Goal: Task Accomplishment & Management: Use online tool/utility

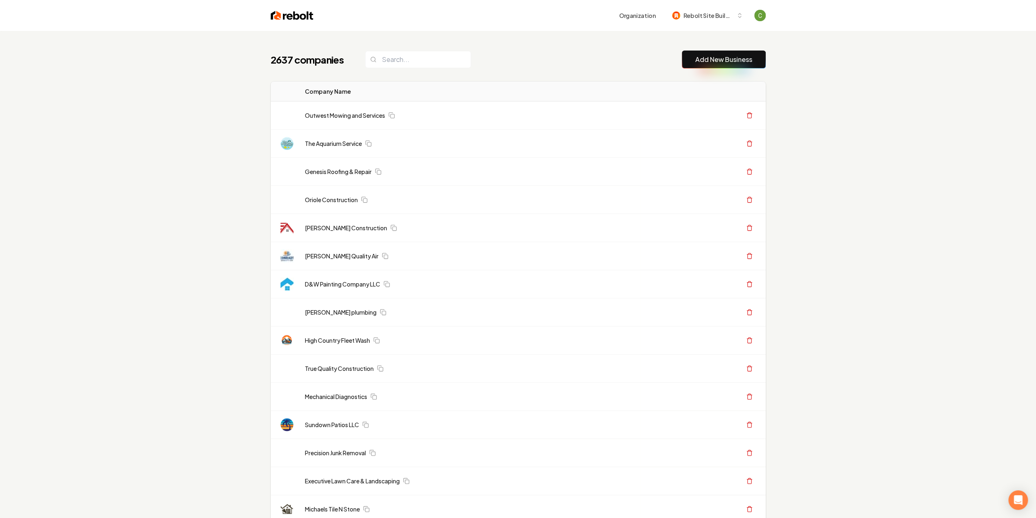
click at [709, 59] on link "Add New Business" at bounding box center [724, 60] width 57 height 10
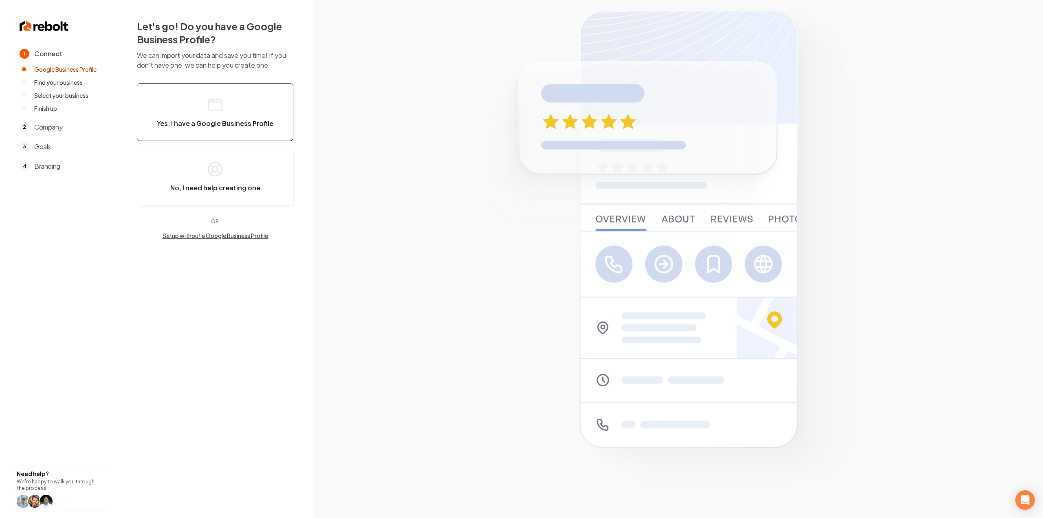
click at [215, 113] on button "Yes, I have a Google Business Profile" at bounding box center [215, 112] width 156 height 58
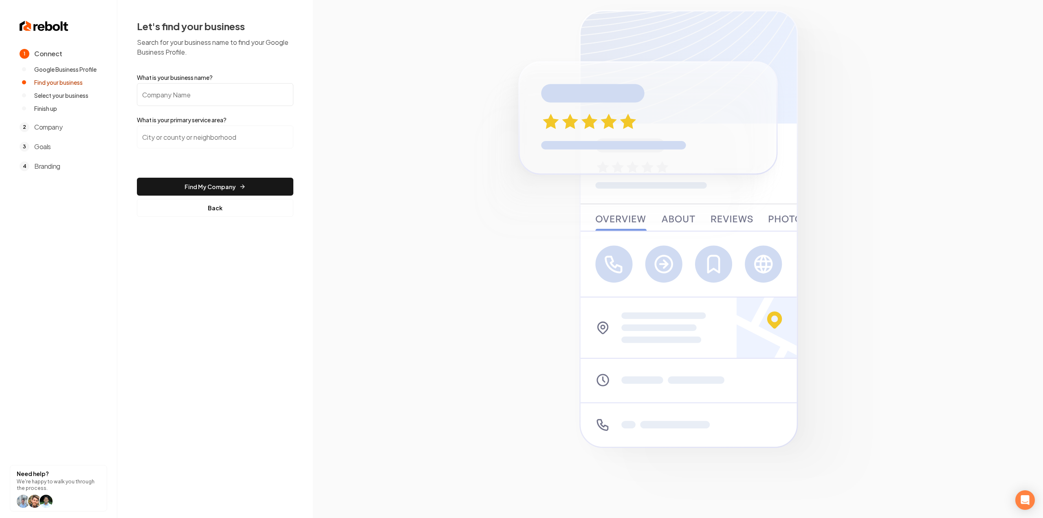
click at [211, 103] on input "What is your business name?" at bounding box center [215, 94] width 156 height 23
paste input "[PERSON_NAME] Tree Services LLC"
type input "[PERSON_NAME] Tree Services LLC"
click at [200, 128] on input "search" at bounding box center [215, 136] width 156 height 23
click at [195, 136] on input "search" at bounding box center [215, 136] width 156 height 23
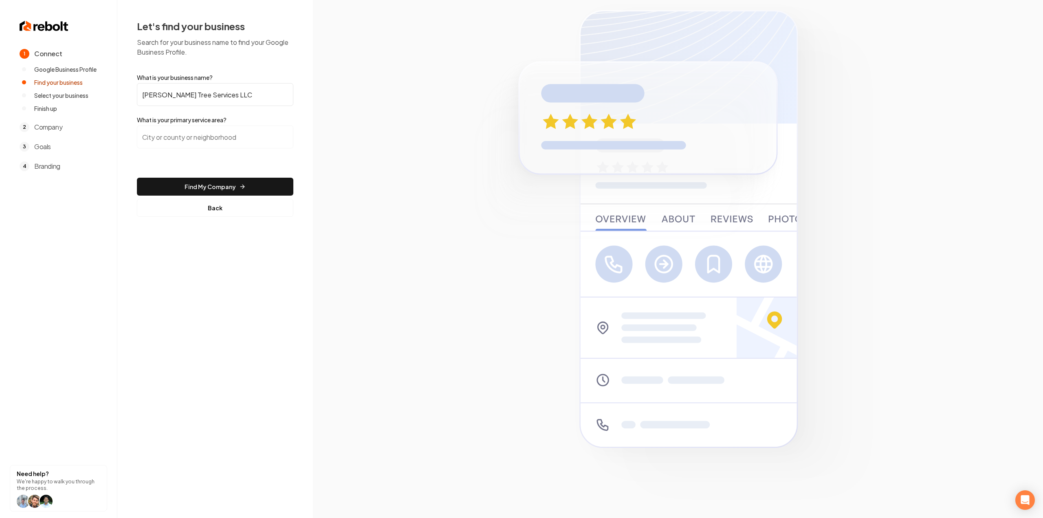
click at [239, 148] on input "search" at bounding box center [215, 136] width 156 height 23
type input "[US_STATE]"
click at [137, 178] on button "Find My Company" at bounding box center [215, 187] width 156 height 18
click at [162, 188] on button "Find My Company" at bounding box center [215, 187] width 156 height 18
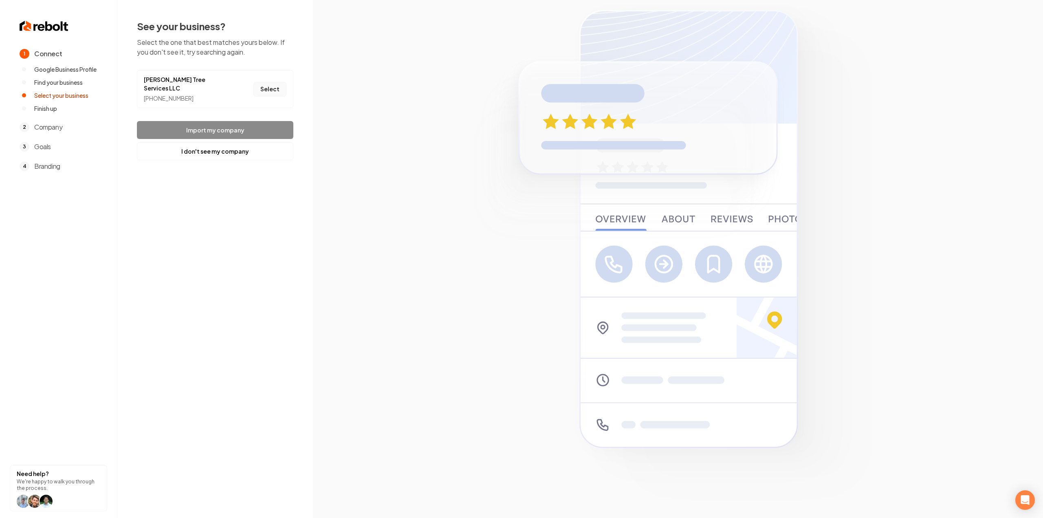
click at [268, 86] on button "Select" at bounding box center [269, 89] width 33 height 15
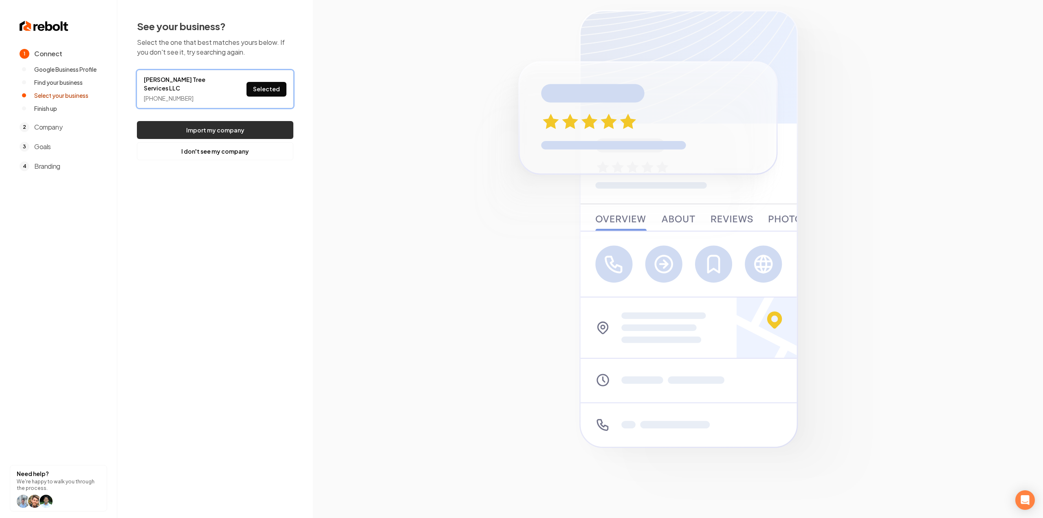
click at [253, 121] on button "Import my company" at bounding box center [215, 130] width 156 height 18
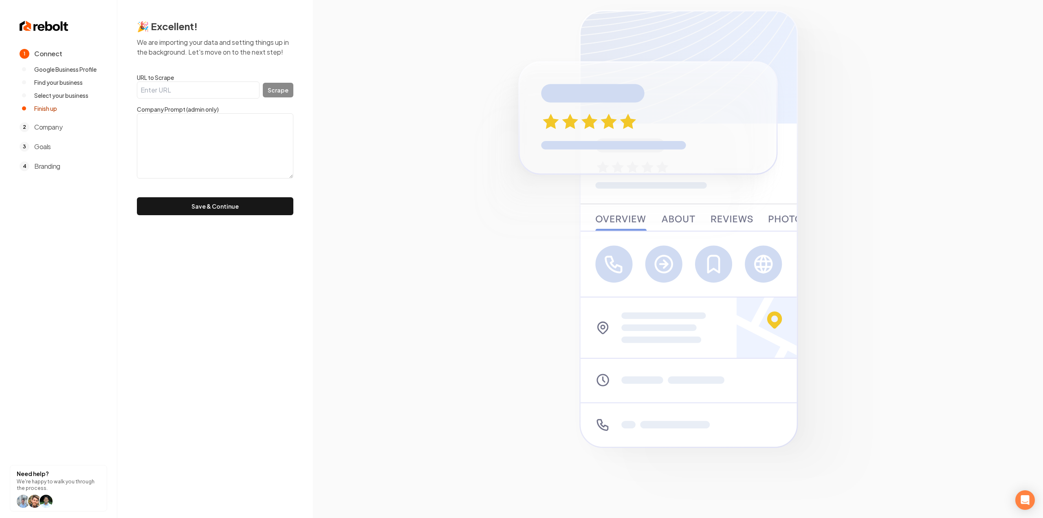
click at [183, 96] on input "URL to Scrape" at bounding box center [198, 89] width 123 height 17
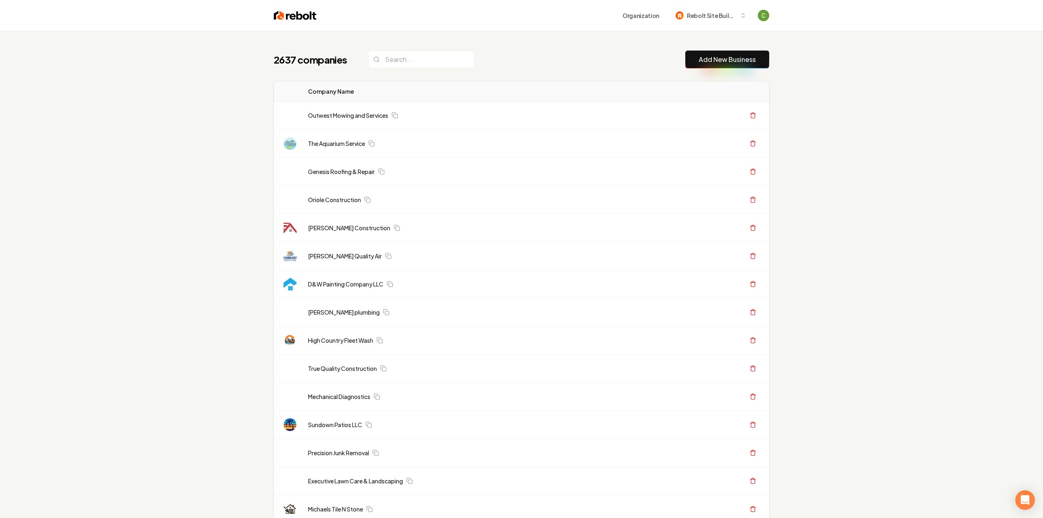
click at [716, 57] on link "Add New Business" at bounding box center [726, 60] width 57 height 10
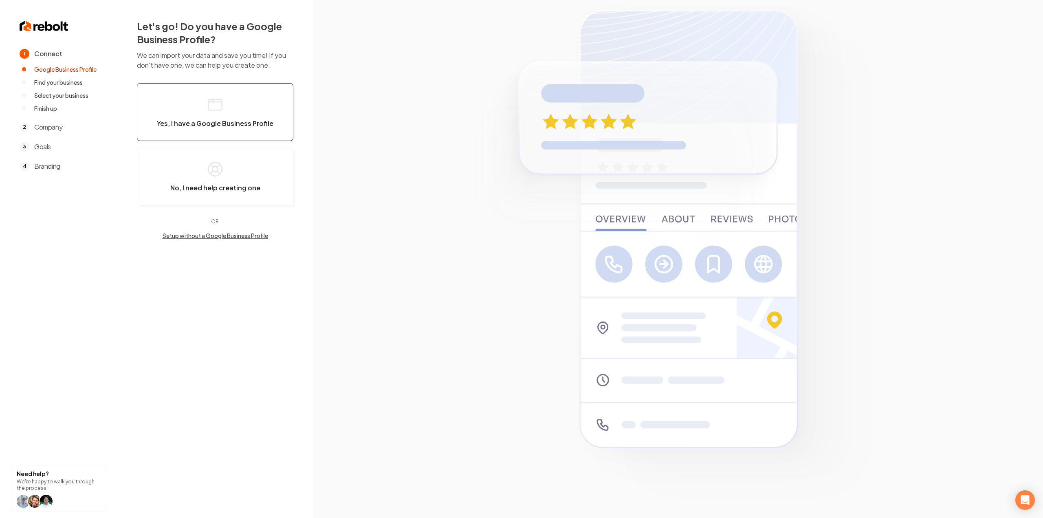
click at [266, 114] on button "Yes, I have a Google Business Profile" at bounding box center [215, 112] width 156 height 58
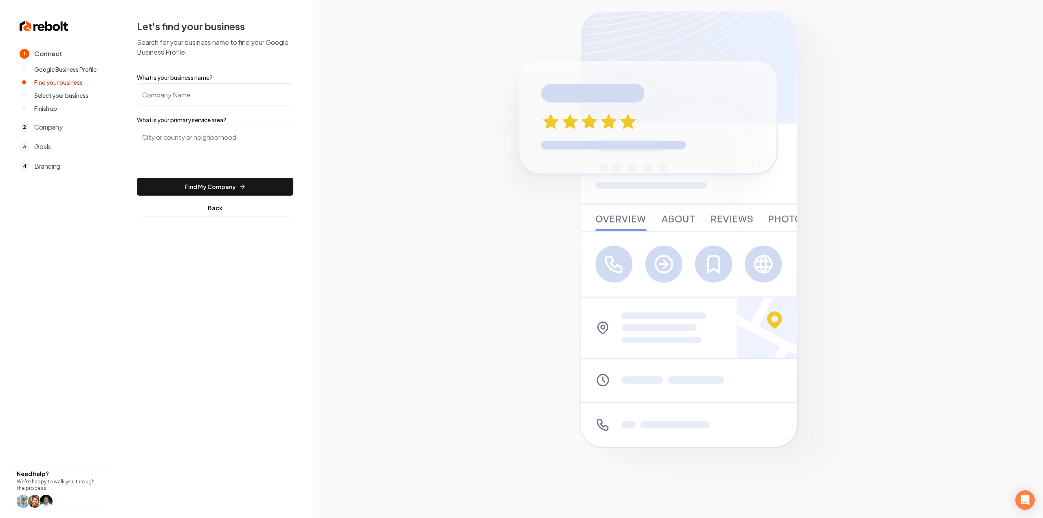
click at [239, 93] on input "What is your business name?" at bounding box center [215, 94] width 156 height 23
paste input "[PERSON_NAME] Tree Services LLC"
type input "[PERSON_NAME] Tree Services LLC"
click at [227, 134] on input "search" at bounding box center [215, 136] width 156 height 23
type input "s"
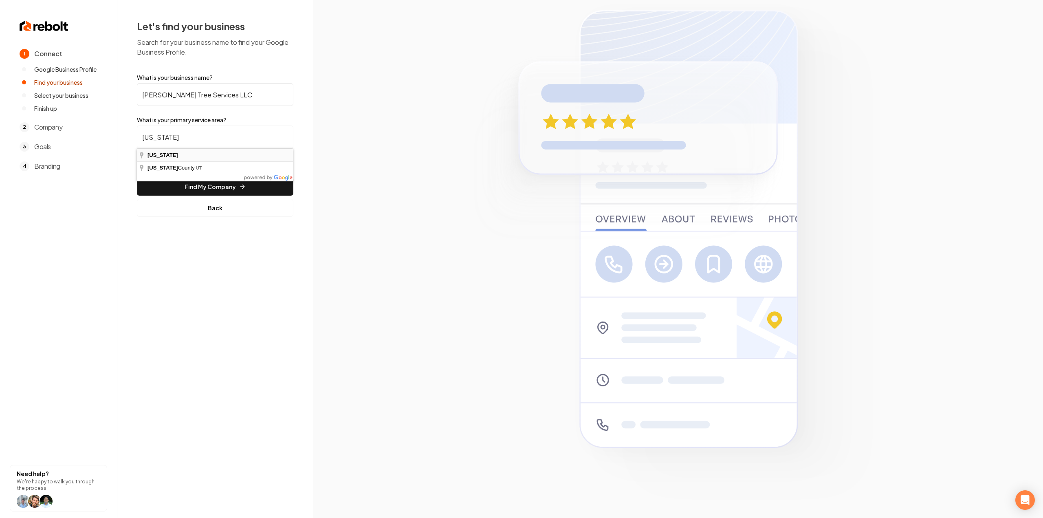
type input "[US_STATE]"
click at [198, 185] on button "Find My Company" at bounding box center [215, 187] width 156 height 18
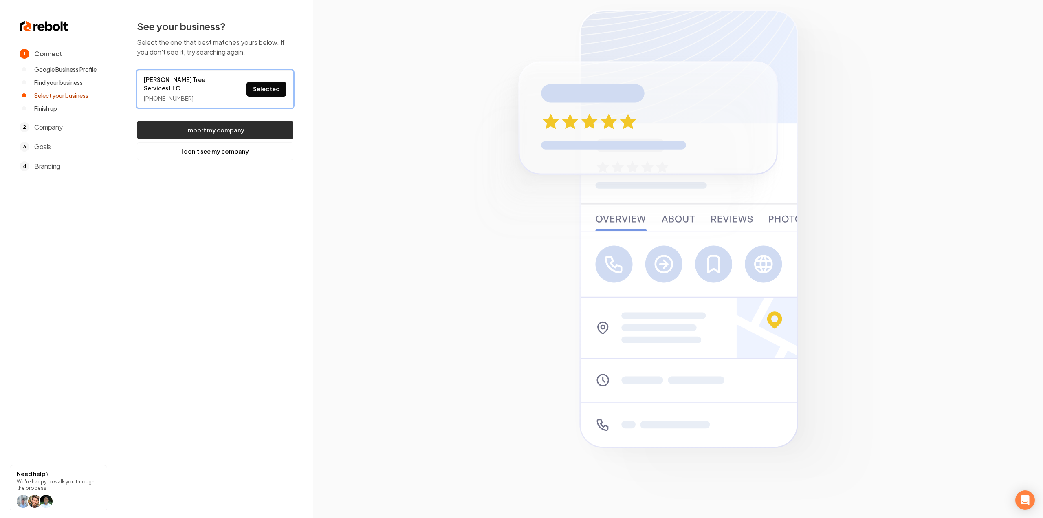
click at [269, 121] on button "Import my company" at bounding box center [215, 130] width 156 height 18
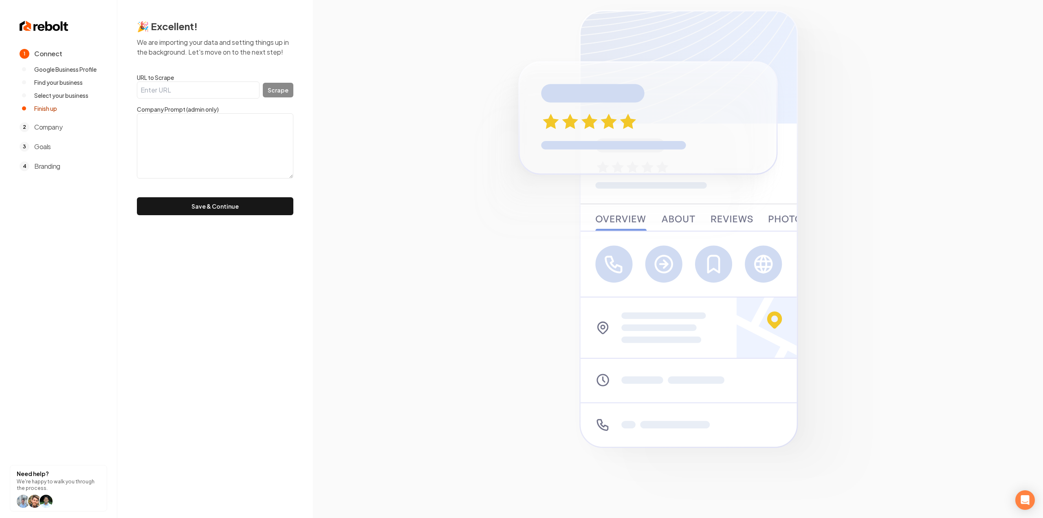
click at [225, 116] on textarea at bounding box center [215, 145] width 156 height 65
paste textarea ""We are a hard-working and determined family owned business, eager to put our e…"
type textarea ""We are a hard-working and determined family owned business, eager to put our e…"
click at [202, 219] on div "🎉 Excellent! We are importing your data and setting things up in the background…" at bounding box center [214, 117] width 195 height 235
click at [212, 206] on button "Save & Continue" at bounding box center [215, 206] width 156 height 18
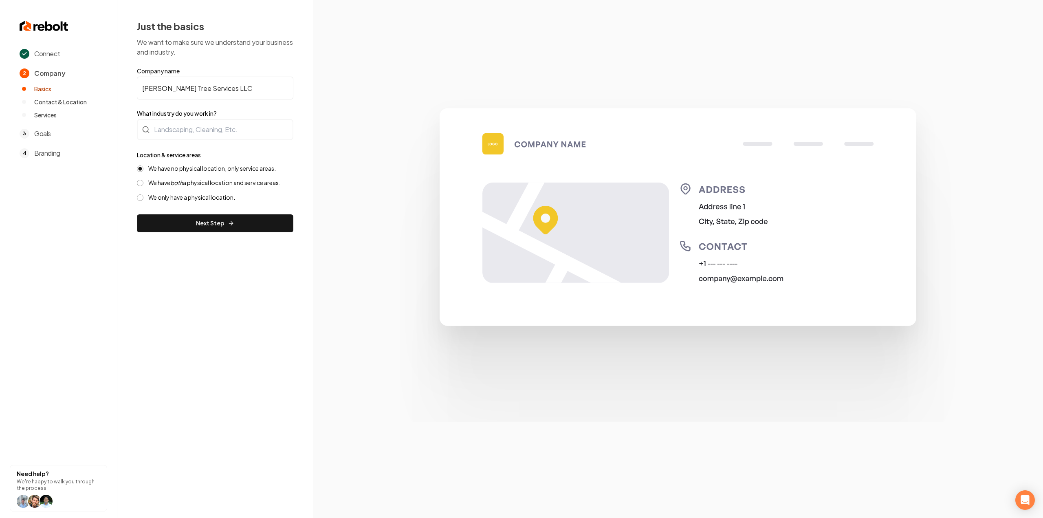
drag, startPoint x: 183, startPoint y: 119, endPoint x: 185, endPoint y: 124, distance: 5.5
click at [183, 119] on form "Company name [PERSON_NAME] Tree Services LLC What industry do you work in? Loca…" at bounding box center [215, 149] width 156 height 165
click at [187, 129] on div at bounding box center [215, 129] width 156 height 21
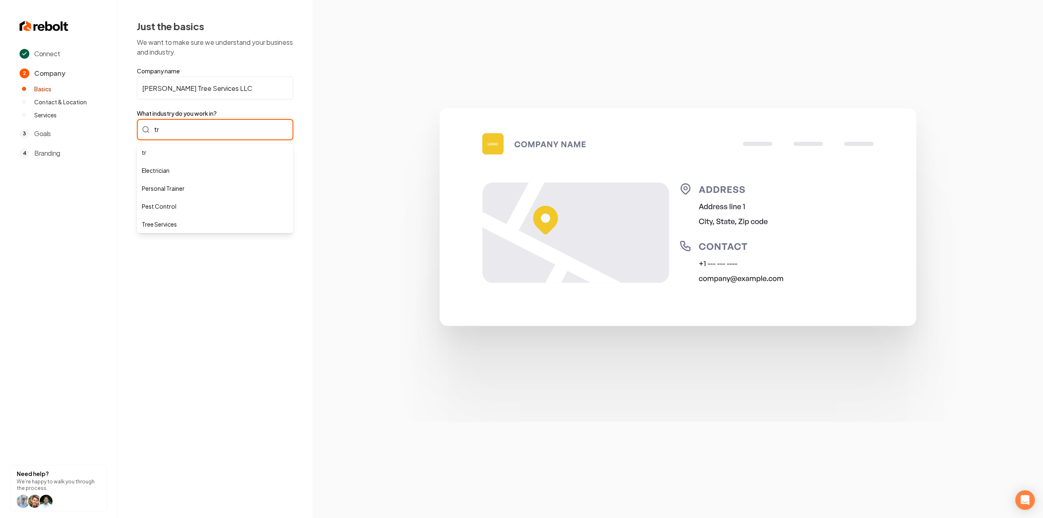
type input "t"
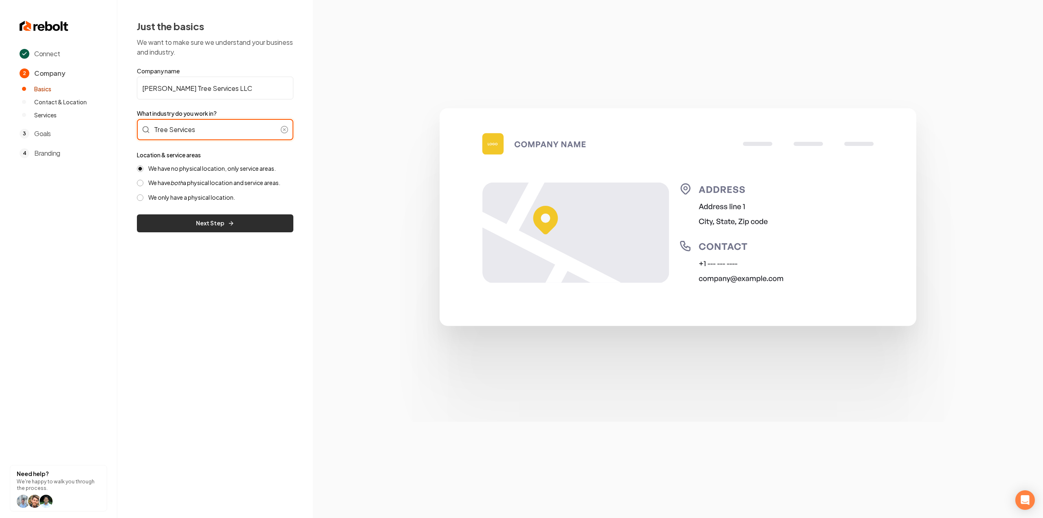
type input "Tree Services"
click at [195, 230] on button "Next Step" at bounding box center [215, 223] width 156 height 18
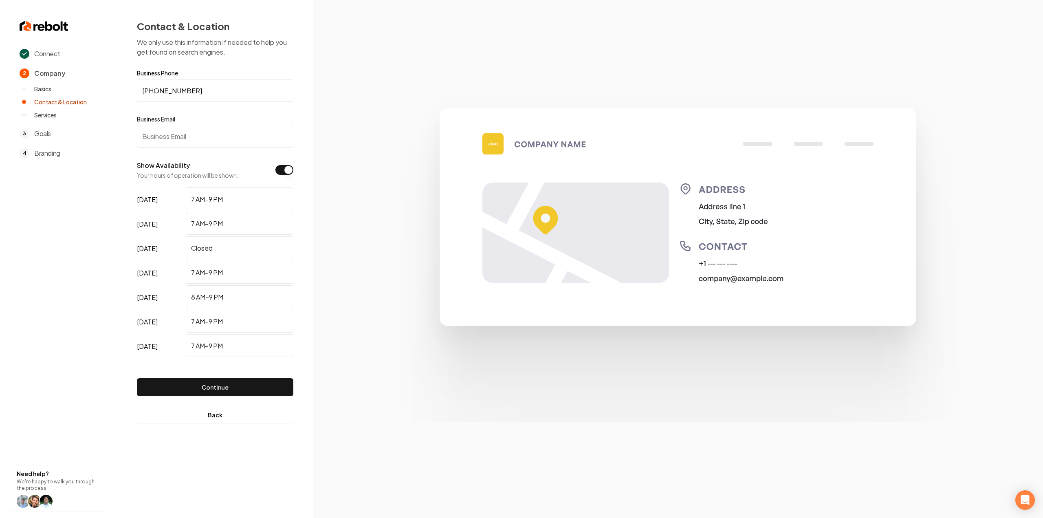
click at [206, 136] on input "Business Email" at bounding box center [215, 136] width 156 height 23
paste input "[EMAIL_ADDRESS][DOMAIN_NAME]"
type input "[EMAIL_ADDRESS][DOMAIN_NAME]"
click at [243, 398] on div "Continue" at bounding box center [215, 380] width 156 height 44
click at [246, 389] on button "Continue" at bounding box center [215, 387] width 156 height 18
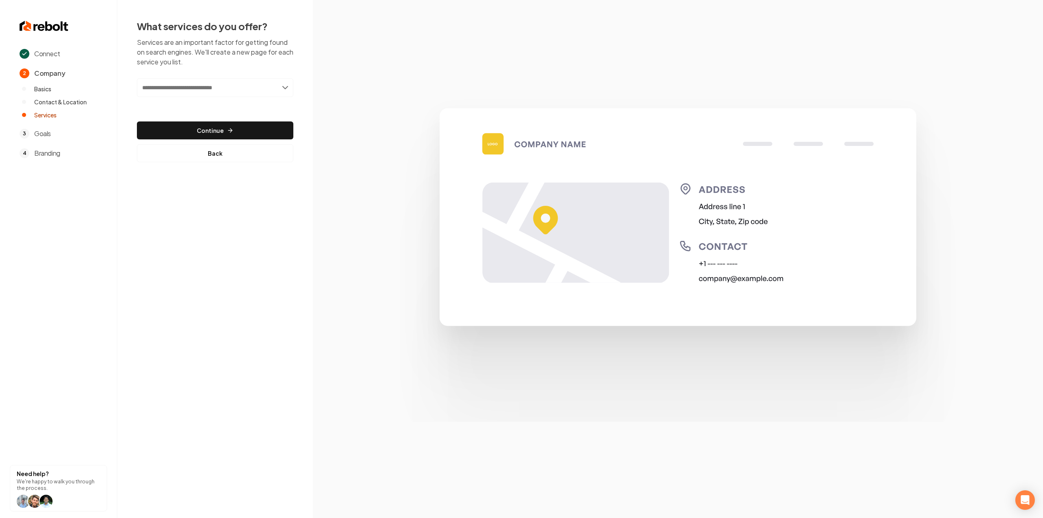
click at [233, 90] on input "text" at bounding box center [215, 87] width 156 height 19
click at [391, 84] on section at bounding box center [678, 259] width 730 height 518
click at [241, 92] on input "text" at bounding box center [215, 87] width 156 height 19
click at [204, 84] on input "text" at bounding box center [215, 87] width 156 height 19
paste input "**********"
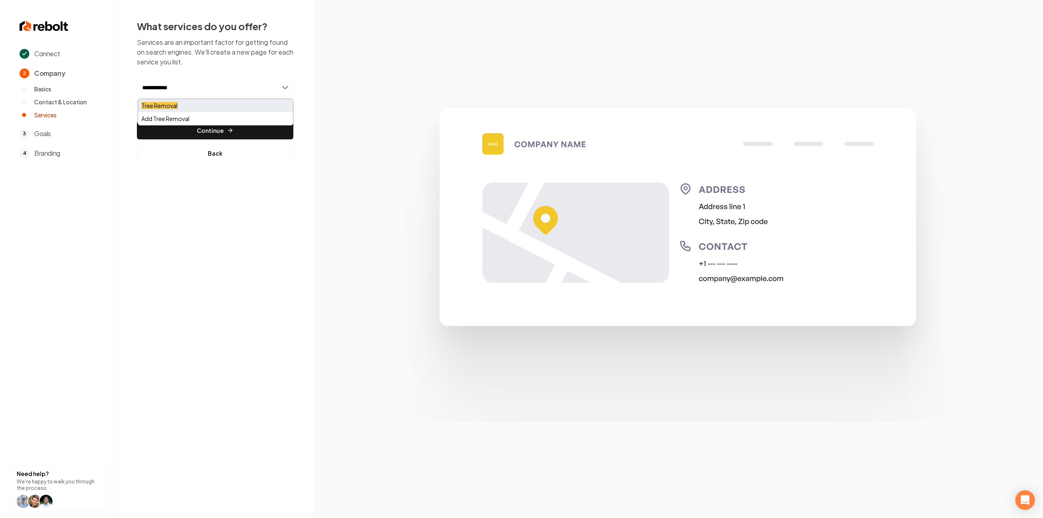
type input "**********"
click at [202, 101] on div "Tree Removal" at bounding box center [215, 105] width 155 height 13
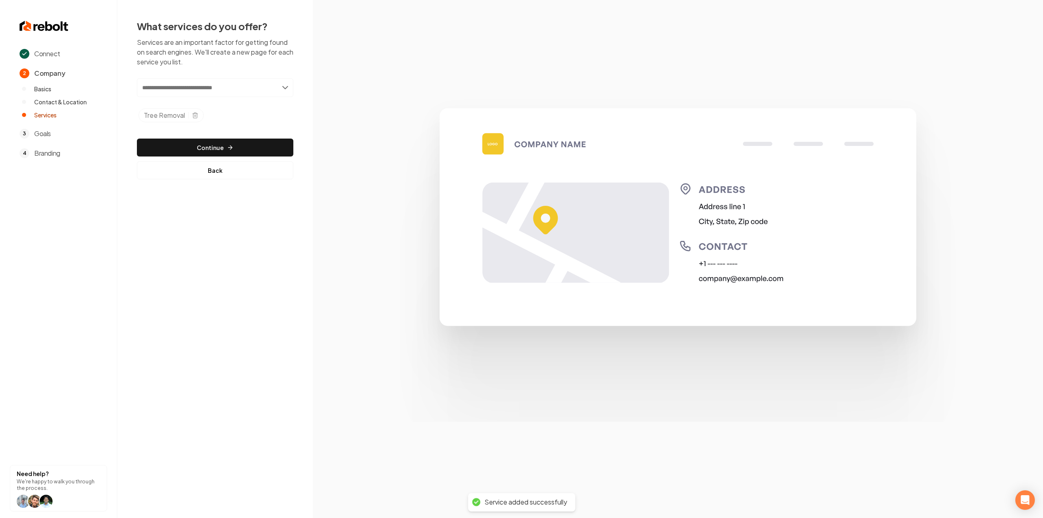
click at [281, 88] on input "text" at bounding box center [215, 87] width 156 height 19
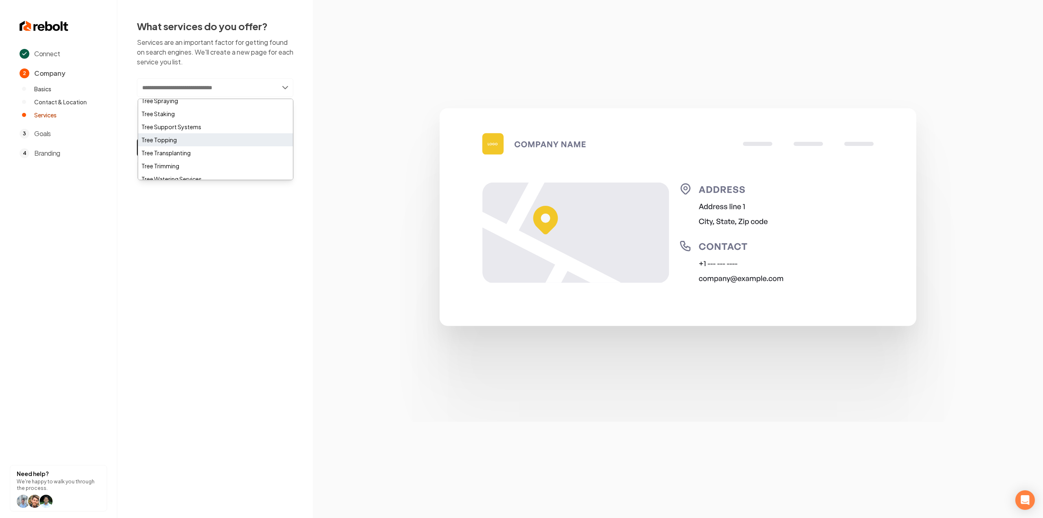
scroll to position [570, 0]
click at [234, 152] on div "Tree Trimming" at bounding box center [215, 147] width 155 height 13
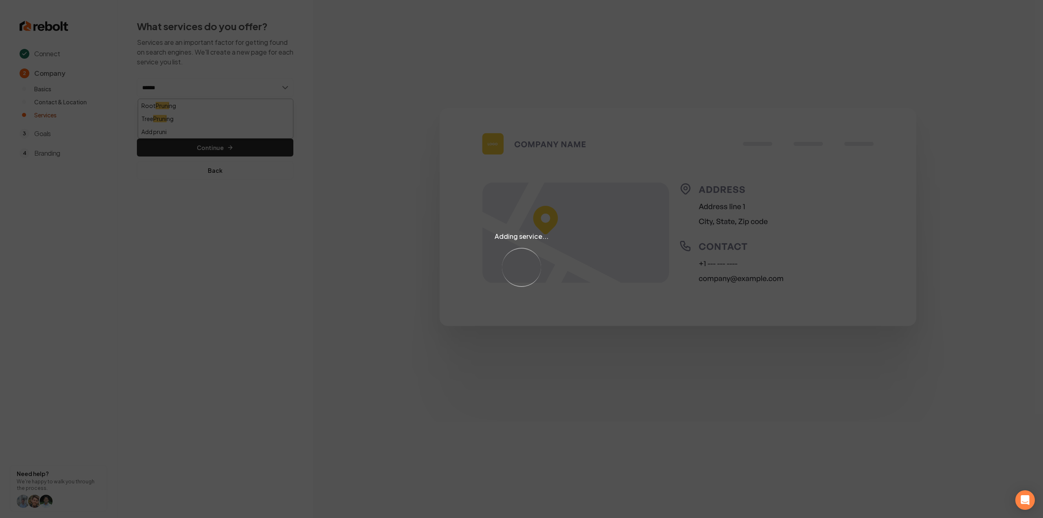
type input "*******"
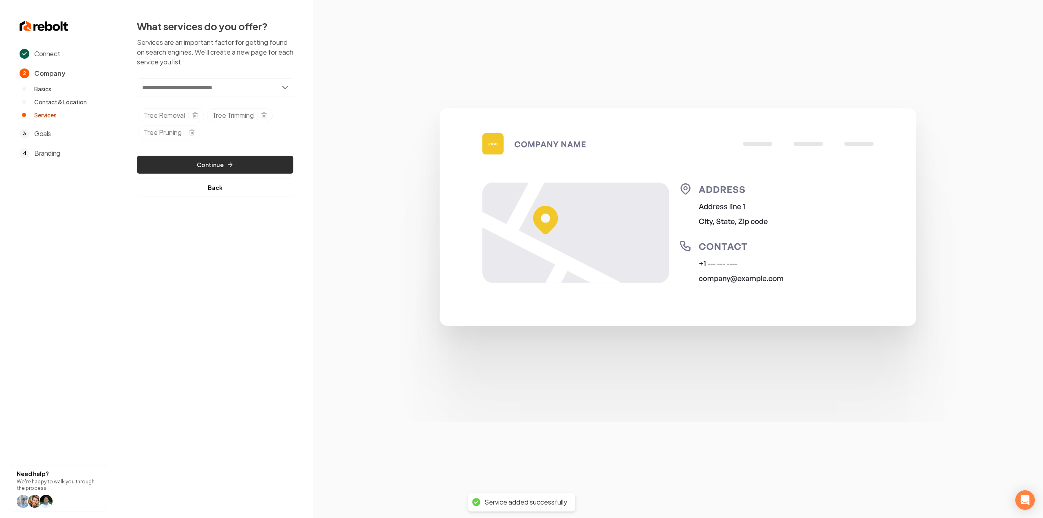
click at [201, 162] on button "Continue" at bounding box center [215, 165] width 156 height 18
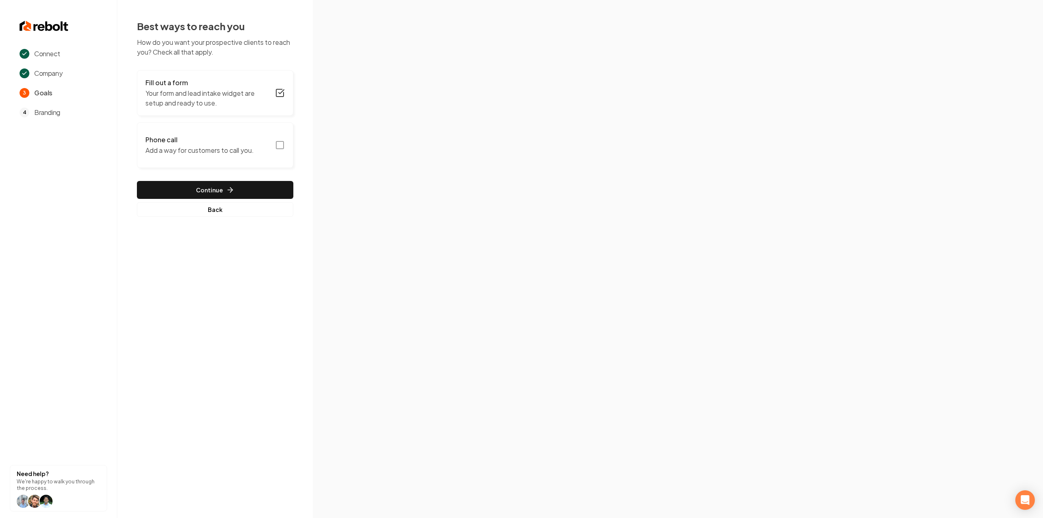
click at [282, 141] on icon "button" at bounding box center [280, 145] width 10 height 10
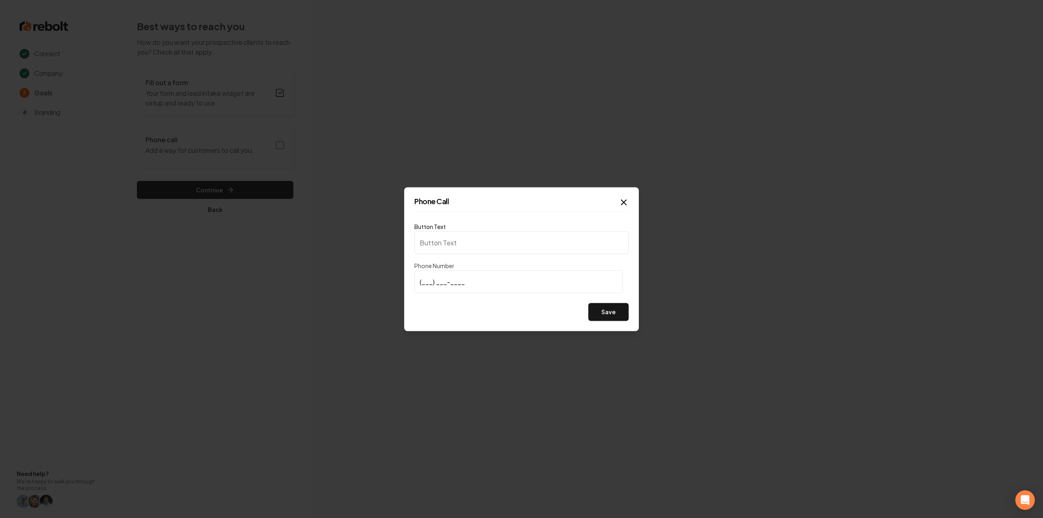
type input "Call us"
type input "[PHONE_NUMBER]"
click at [598, 314] on button "Save" at bounding box center [608, 312] width 40 height 18
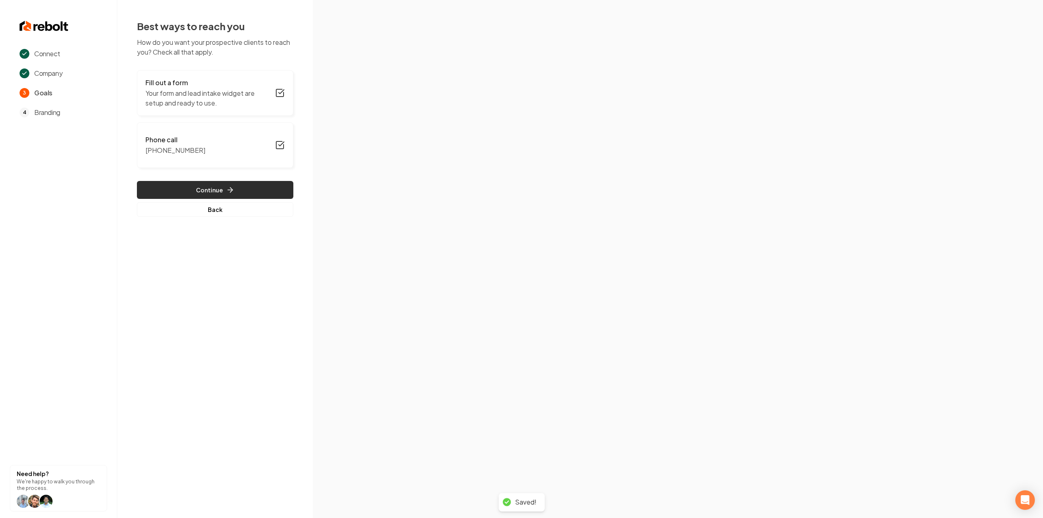
click at [209, 193] on button "Continue" at bounding box center [215, 190] width 156 height 18
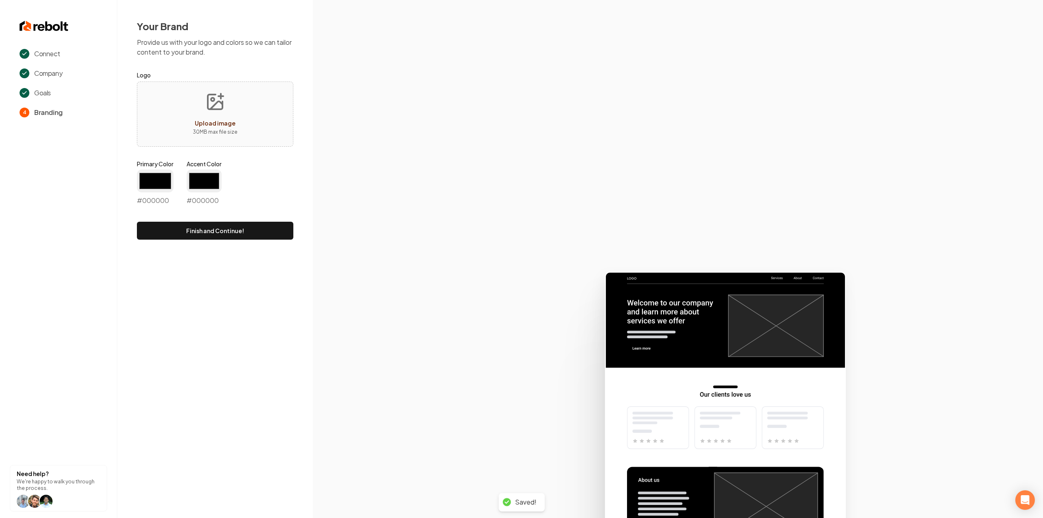
type input "#194d33"
type input "#70be00"
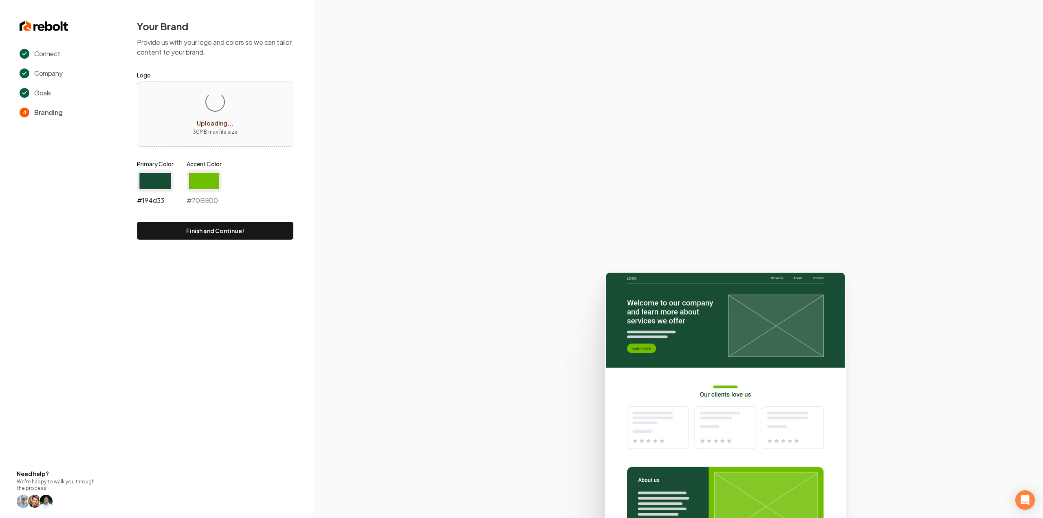
click at [160, 188] on input "#194d33" at bounding box center [155, 180] width 37 height 23
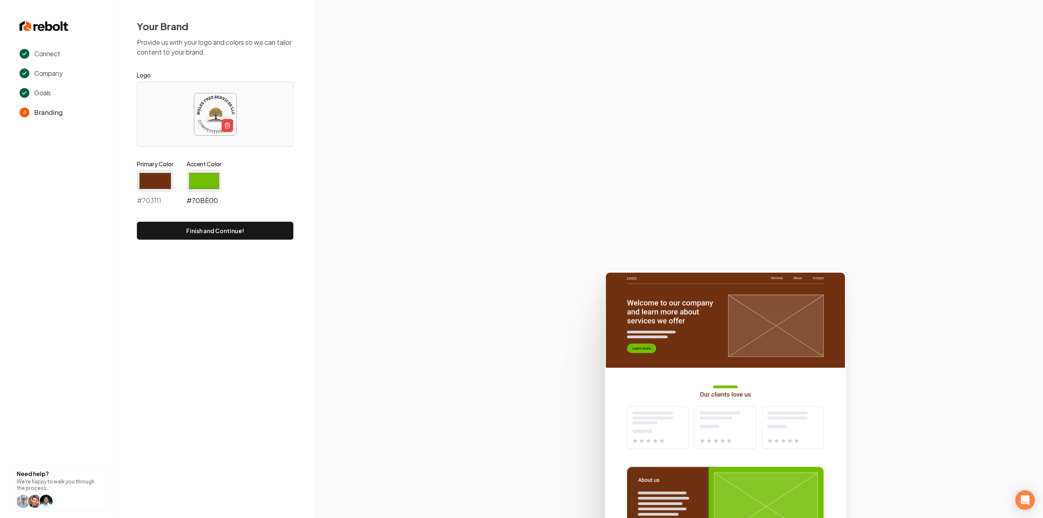
type input "#703111"
click at [209, 178] on input "#70be00" at bounding box center [204, 180] width 35 height 23
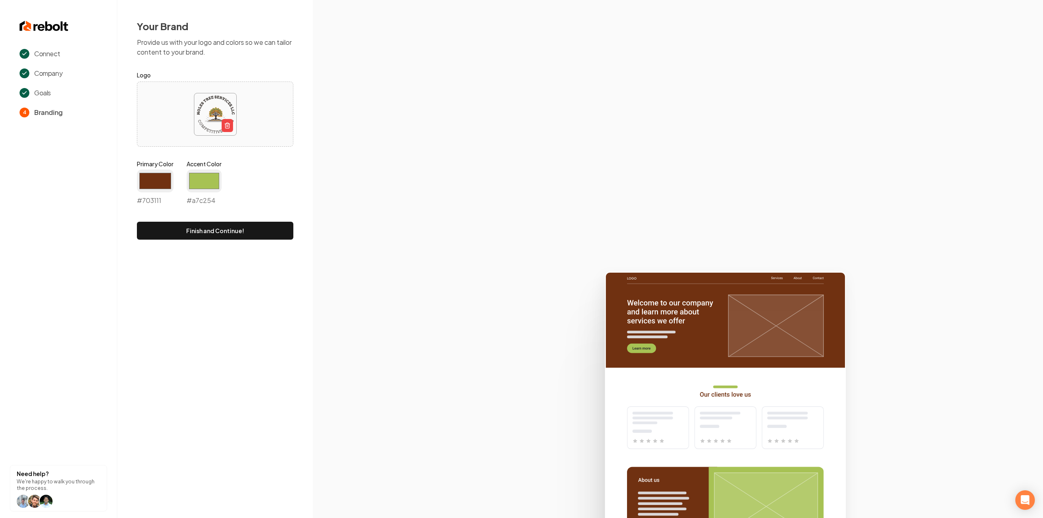
type input "#a7c254"
drag, startPoint x: 415, startPoint y: 169, endPoint x: 340, endPoint y: 220, distance: 89.7
click at [415, 169] on section at bounding box center [678, 259] width 730 height 518
click at [239, 229] on button "Finish and Continue!" at bounding box center [215, 231] width 156 height 18
drag, startPoint x: 575, startPoint y: 497, endPoint x: 607, endPoint y: 515, distance: 36.8
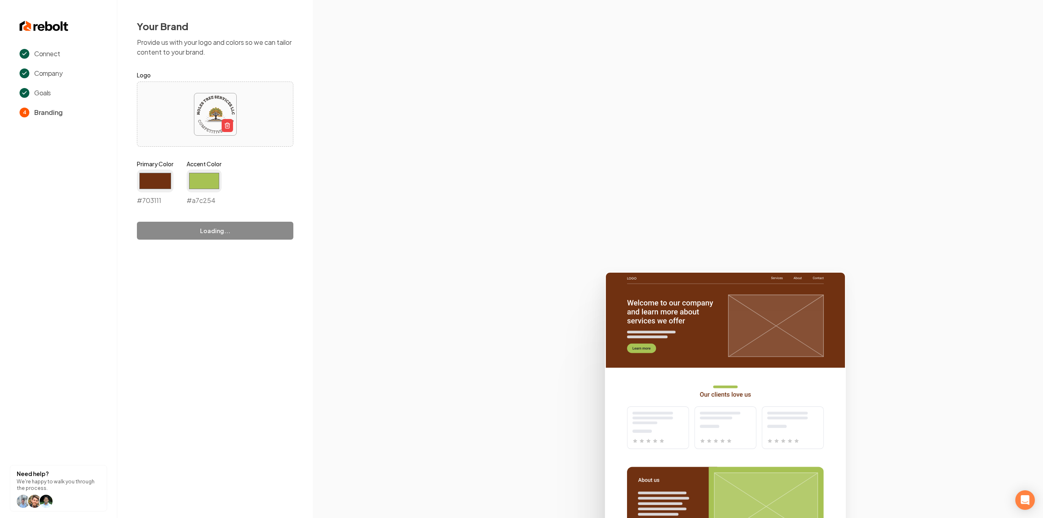
click at [598, 512] on icon at bounding box center [678, 391] width 730 height 253
click at [437, 317] on icon at bounding box center [678, 391] width 730 height 253
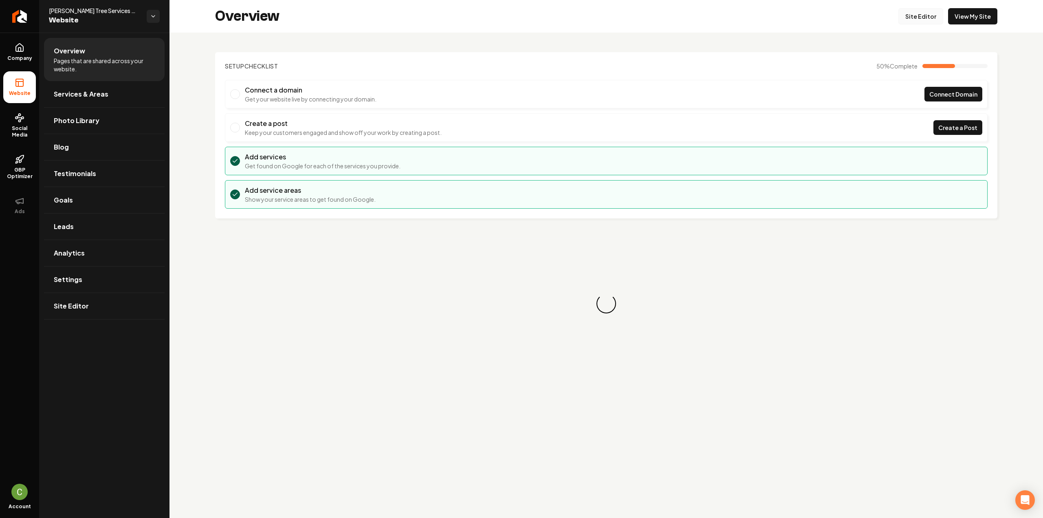
click at [930, 17] on link "Site Editor" at bounding box center [920, 16] width 45 height 16
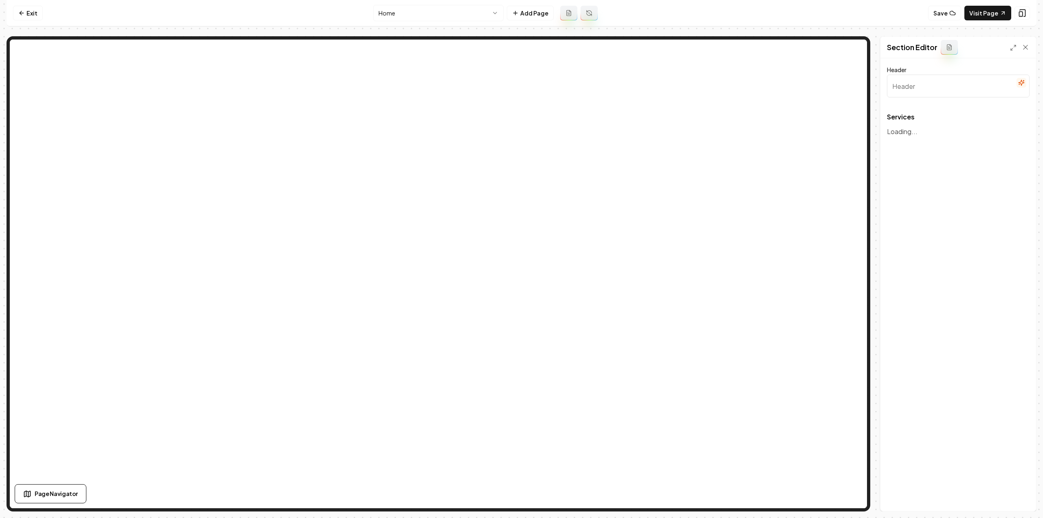
type input "Our Expert Tree Services"
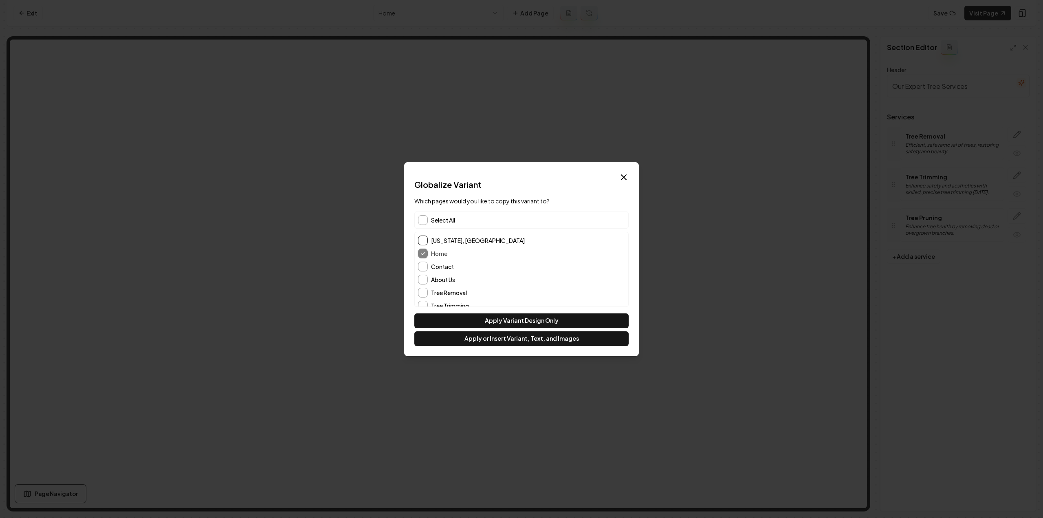
click at [423, 236] on button "[US_STATE], [GEOGRAPHIC_DATA]" at bounding box center [423, 240] width 10 height 10
click at [422, 274] on button "About Us" at bounding box center [423, 279] width 10 height 10
click at [480, 322] on button "Apply Variant Design Only" at bounding box center [521, 320] width 214 height 15
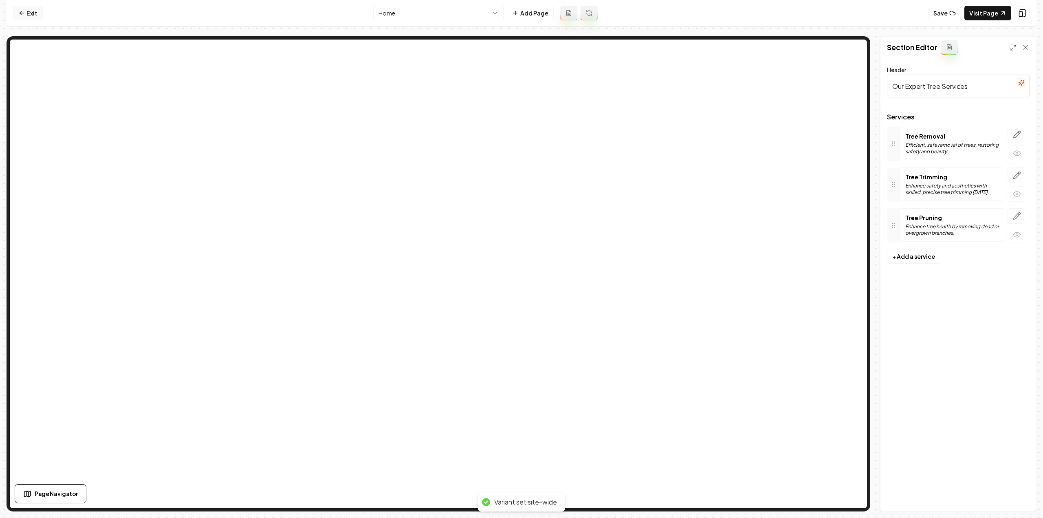
click at [22, 10] on icon at bounding box center [21, 13] width 7 height 7
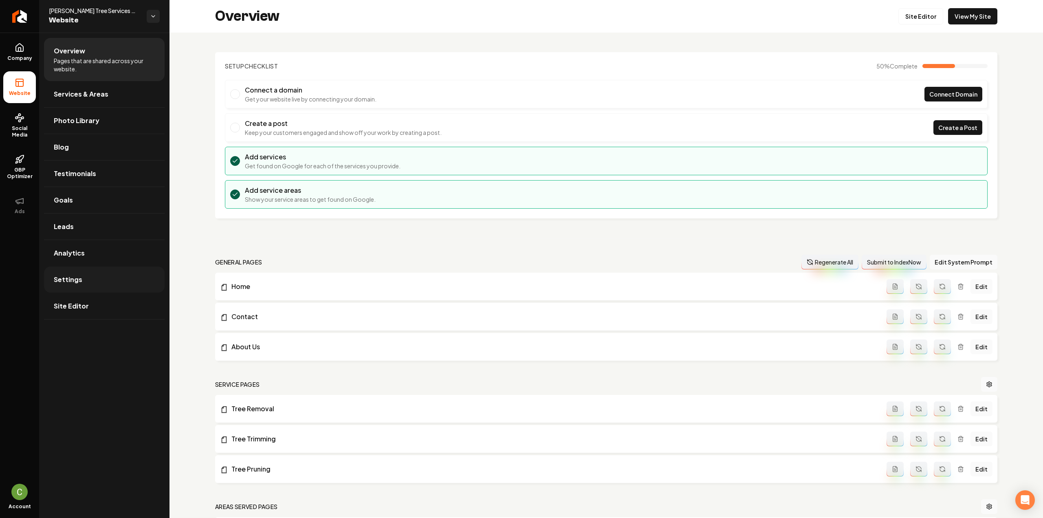
click at [83, 274] on link "Settings" at bounding box center [104, 279] width 121 height 26
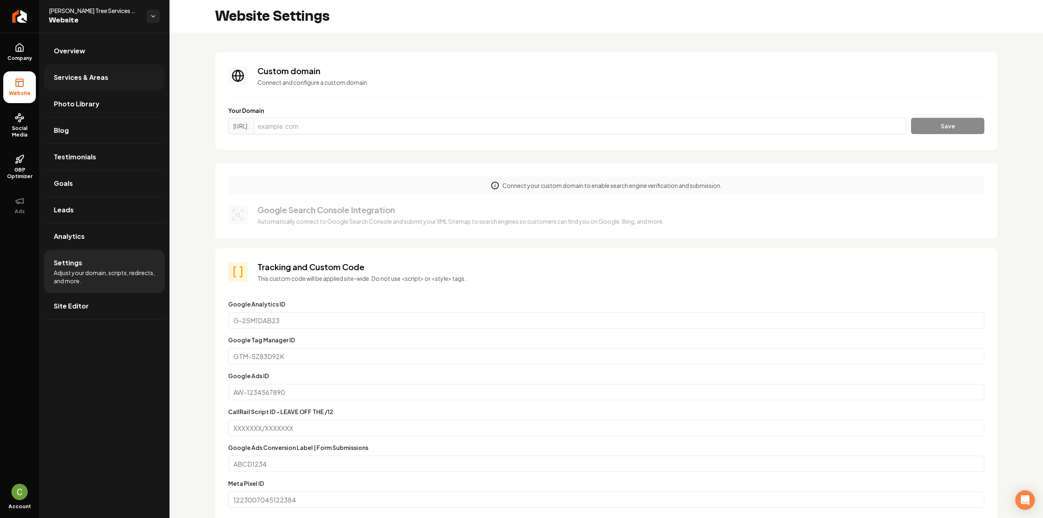
click at [74, 83] on link "Services & Areas" at bounding box center [104, 77] width 121 height 26
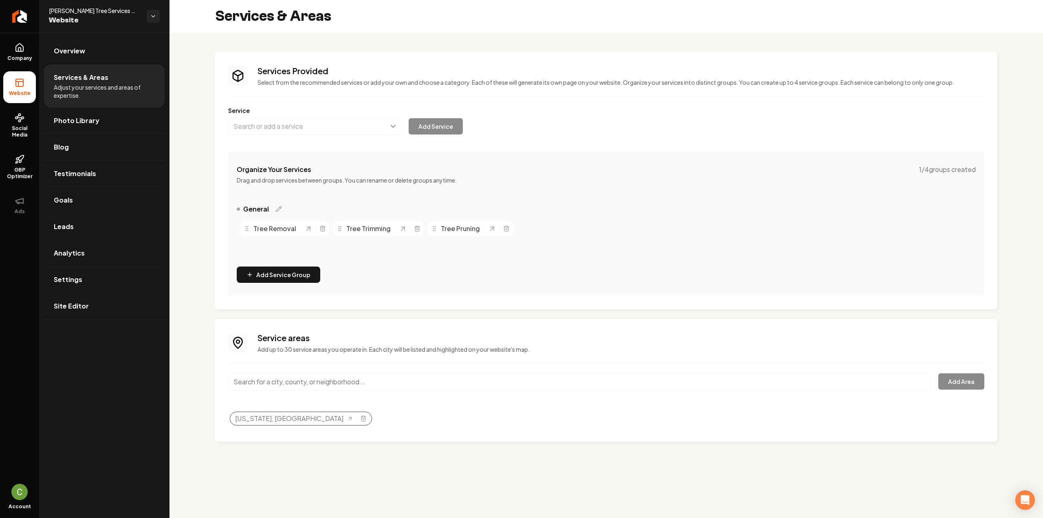
click at [284, 416] on div "[US_STATE], [GEOGRAPHIC_DATA]" at bounding box center [301, 418] width 142 height 14
click at [360, 416] on icon "Selected tags" at bounding box center [363, 418] width 7 height 7
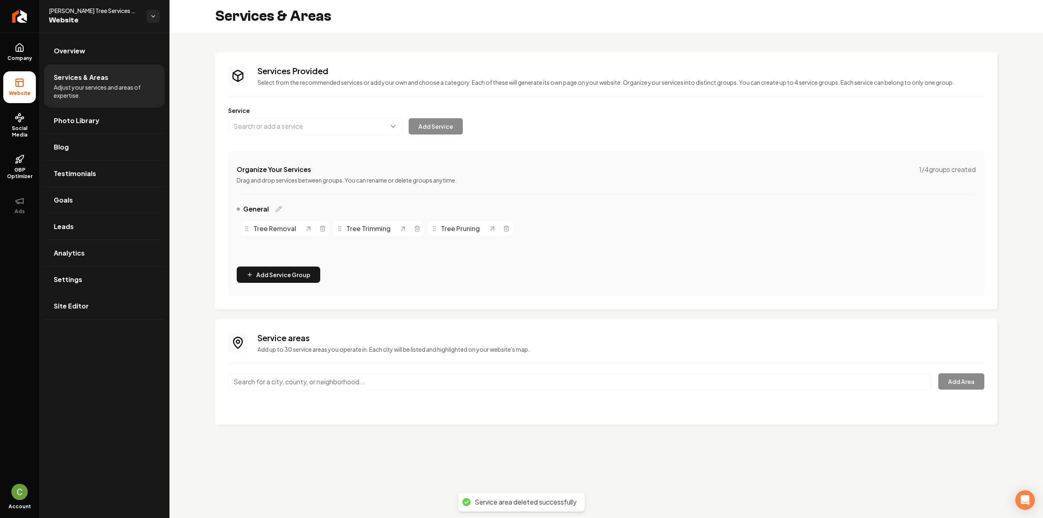
click at [301, 381] on input "Main content area" at bounding box center [579, 381] width 703 height 17
type input "u"
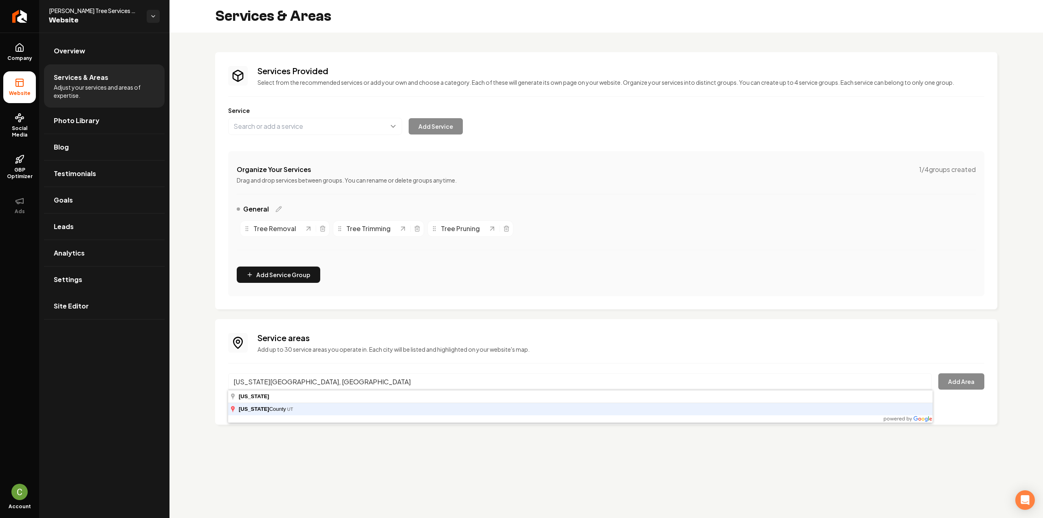
type input "[US_STATE][GEOGRAPHIC_DATA], [GEOGRAPHIC_DATA]"
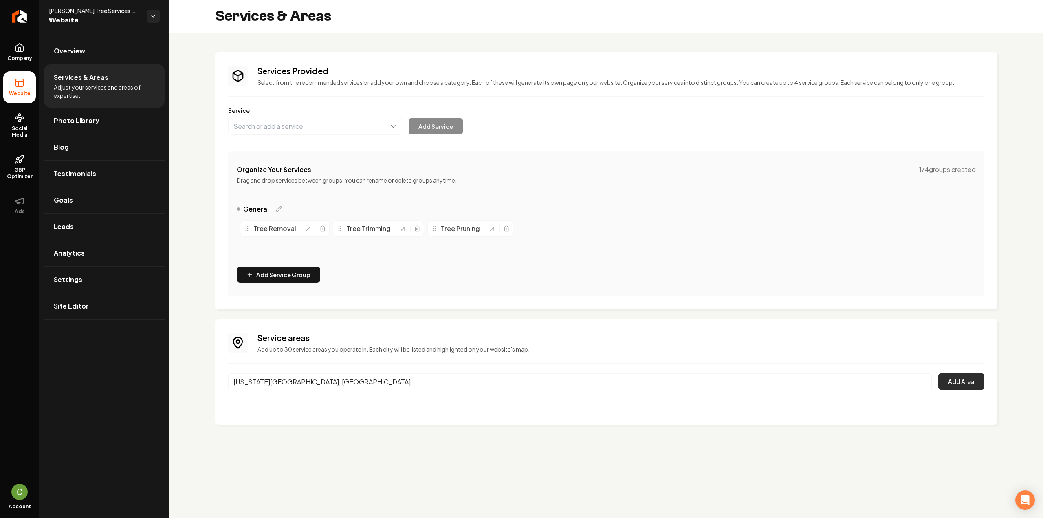
click at [964, 376] on button "Add Area" at bounding box center [961, 381] width 46 height 16
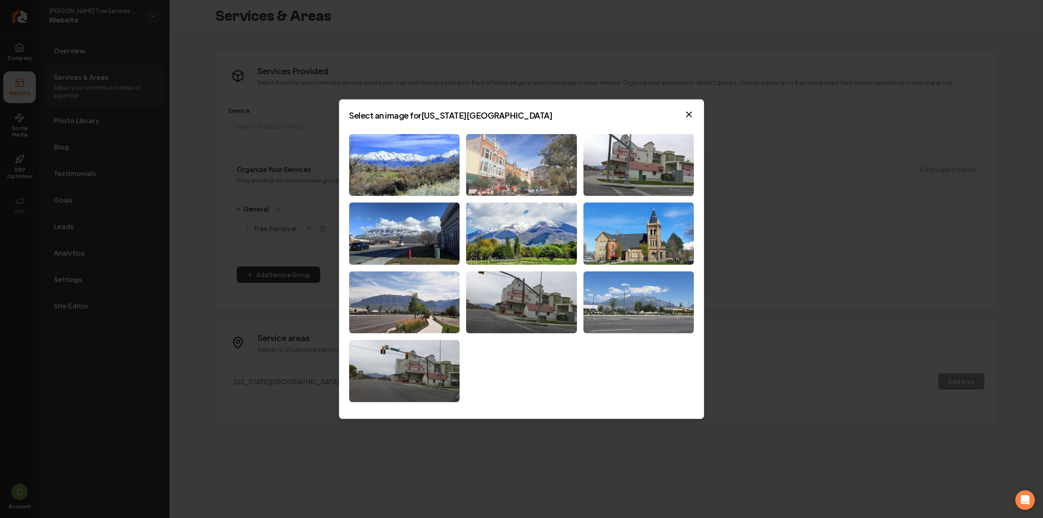
click at [494, 170] on img at bounding box center [521, 165] width 110 height 62
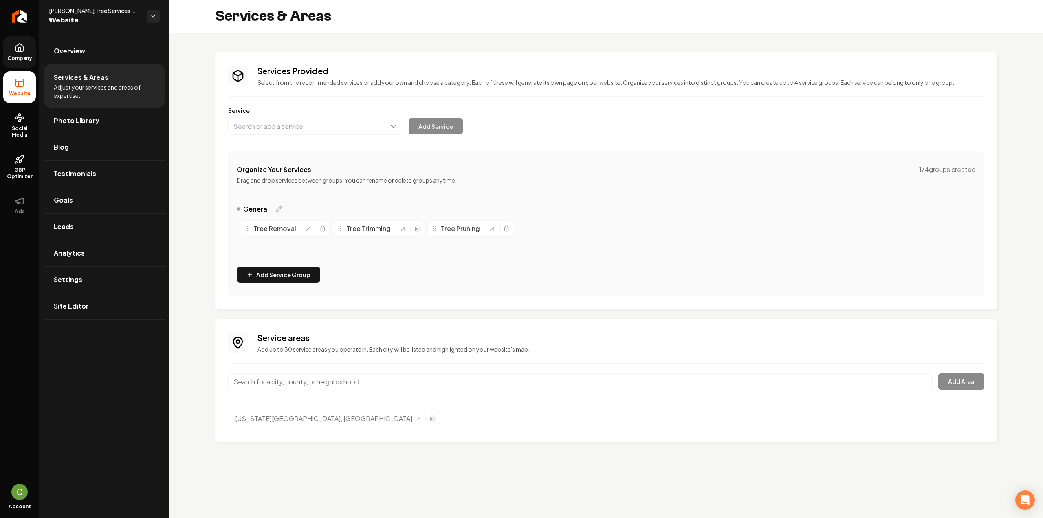
click at [22, 60] on span "Company" at bounding box center [19, 58] width 31 height 7
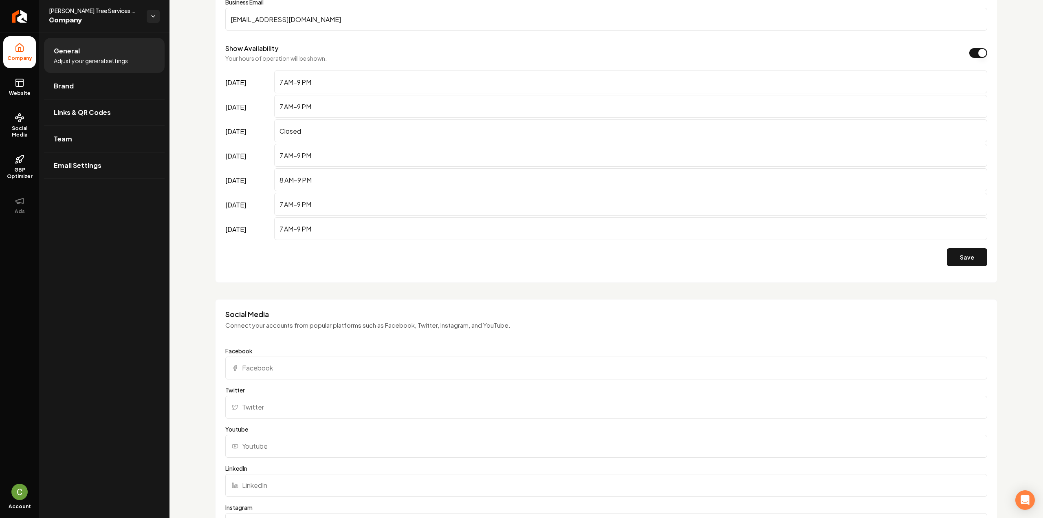
scroll to position [617, 0]
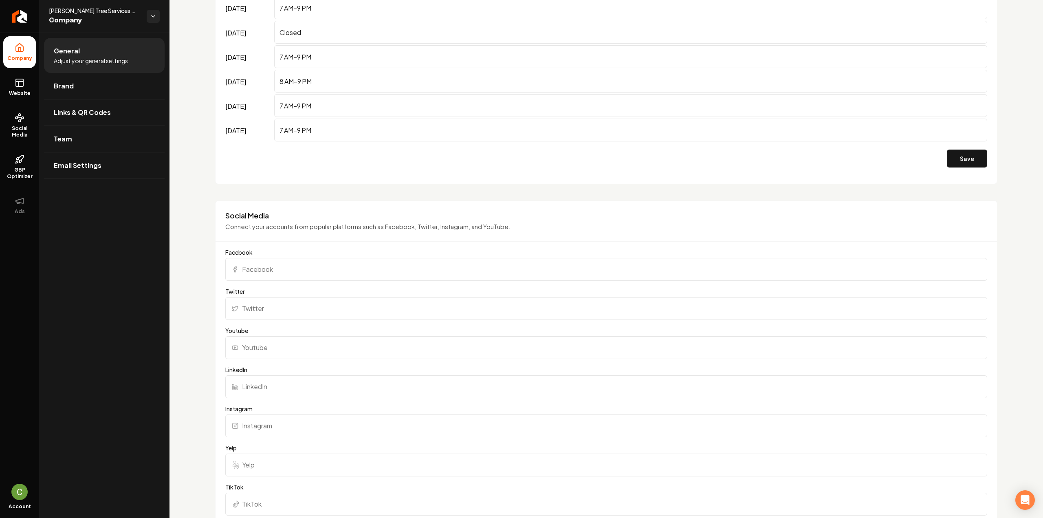
click at [312, 271] on input "Facebook" at bounding box center [606, 269] width 762 height 23
paste input "[URL][DOMAIN_NAME][PERSON_NAME]"
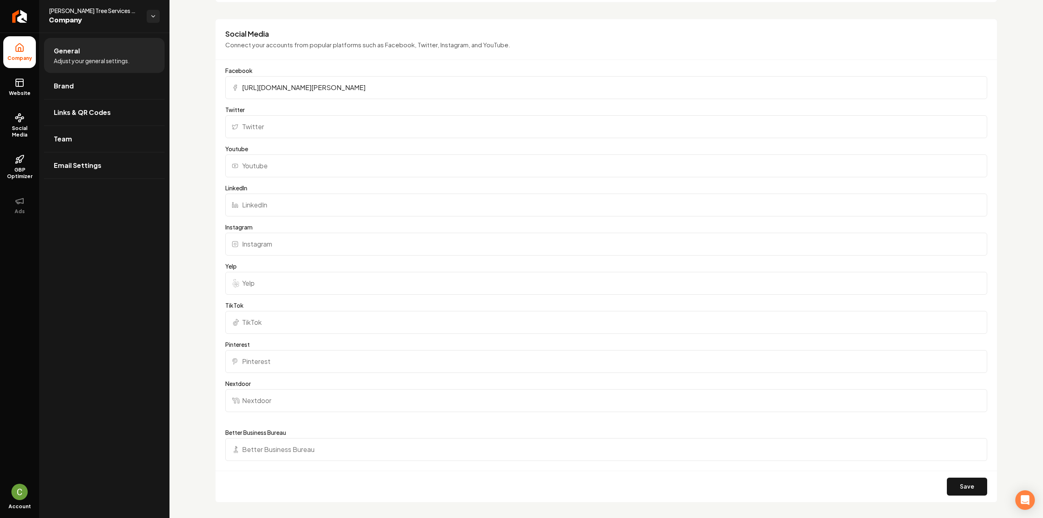
scroll to position [821, 0]
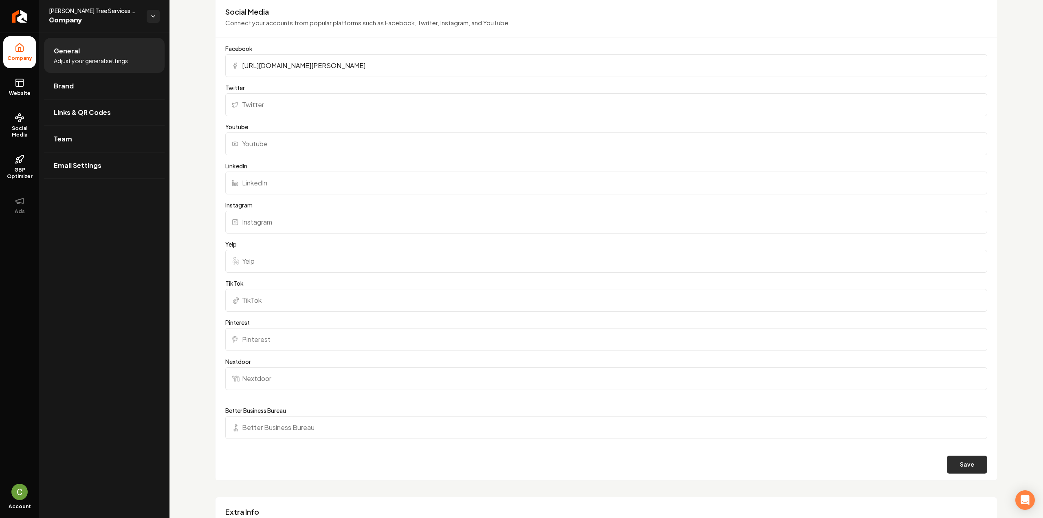
type input "[URL][DOMAIN_NAME][PERSON_NAME]"
click at [959, 466] on button "Save" at bounding box center [966, 464] width 40 height 18
click at [20, 83] on icon at bounding box center [20, 83] width 10 height 10
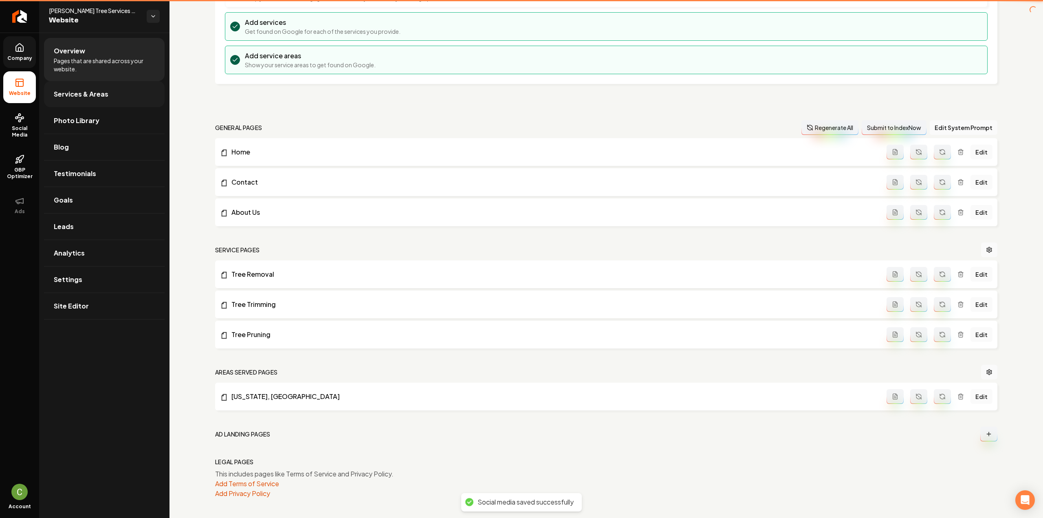
scroll to position [133, 0]
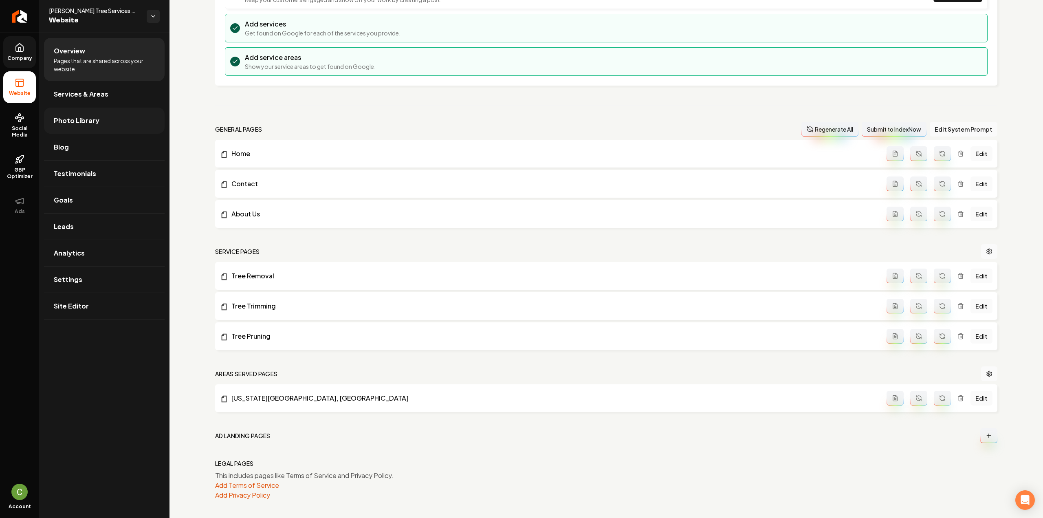
click at [86, 120] on span "Photo Library" at bounding box center [77, 121] width 46 height 10
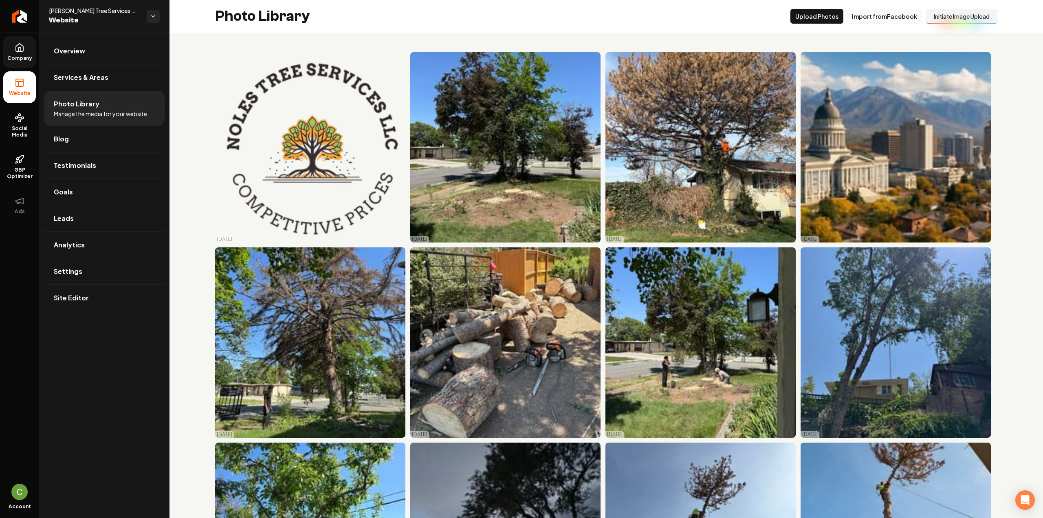
click at [877, 13] on button "Import from Facebook" at bounding box center [884, 16] width 76 height 15
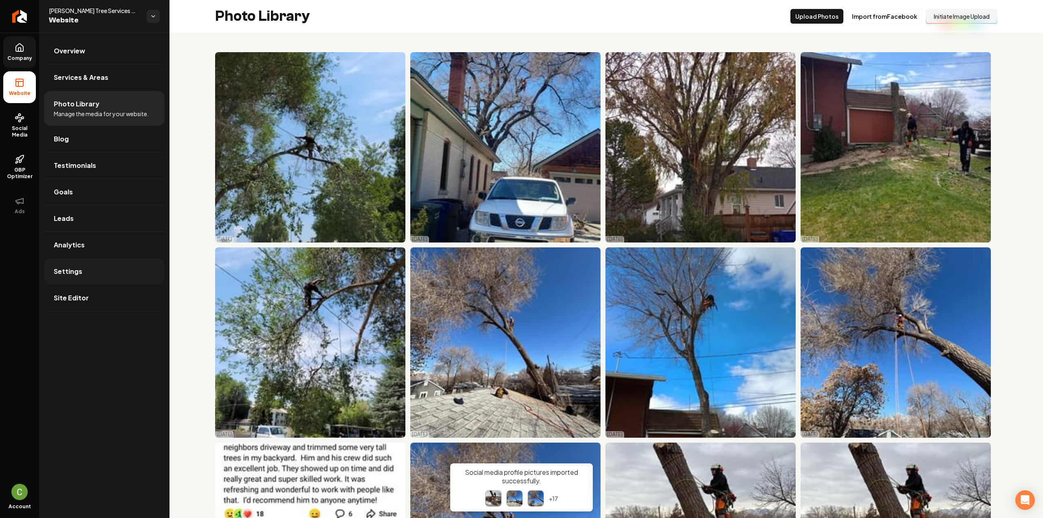
click at [82, 276] on link "Settings" at bounding box center [104, 271] width 121 height 26
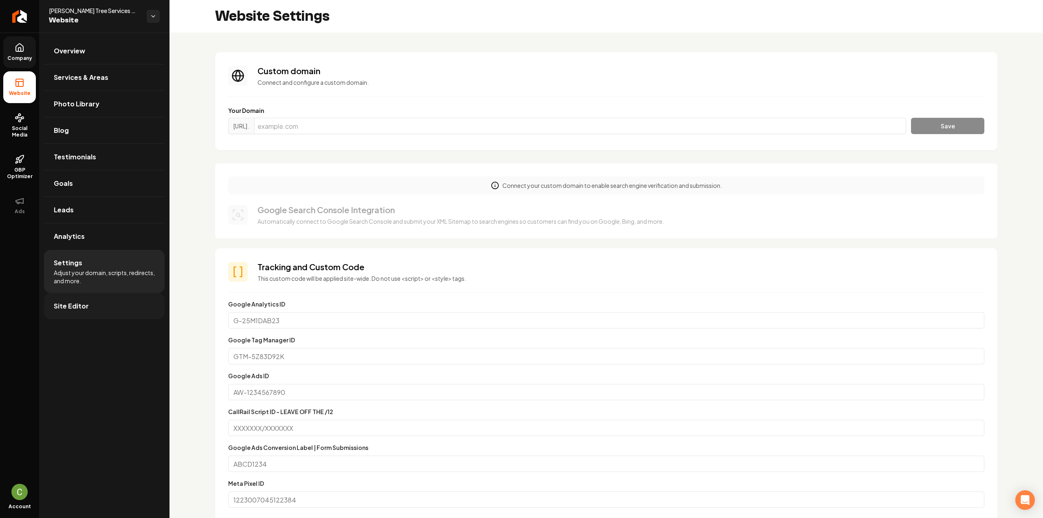
click at [79, 312] on link "Site Editor" at bounding box center [104, 306] width 121 height 26
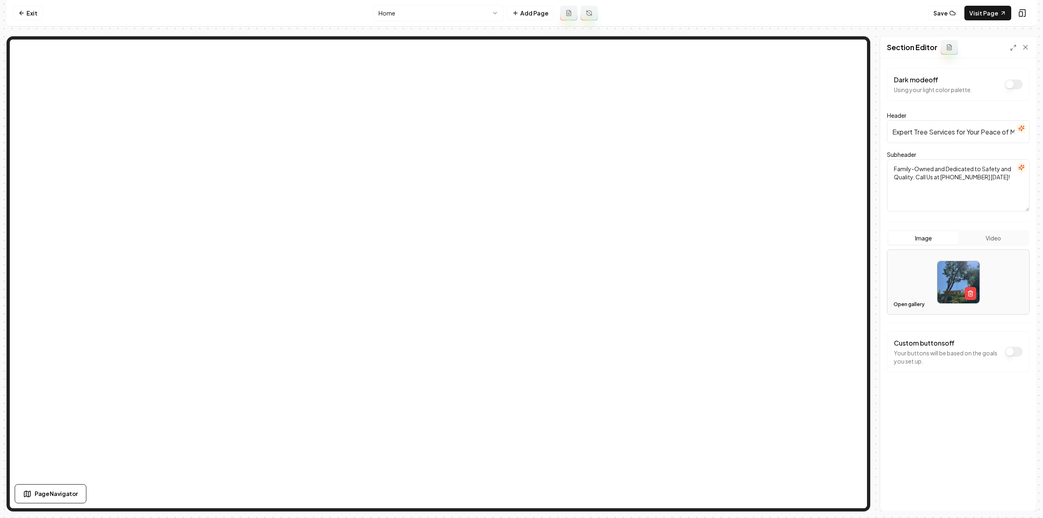
click at [899, 306] on button "Open gallery" at bounding box center [908, 304] width 37 height 13
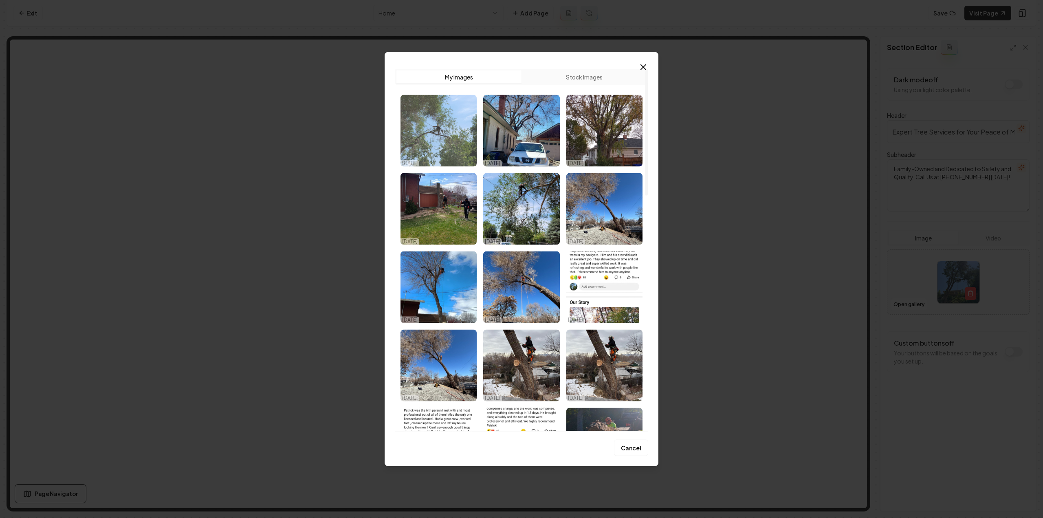
click at [435, 149] on img "Select image image_68e819d55c7cd75eb8d877c2.jpeg" at bounding box center [438, 130] width 76 height 72
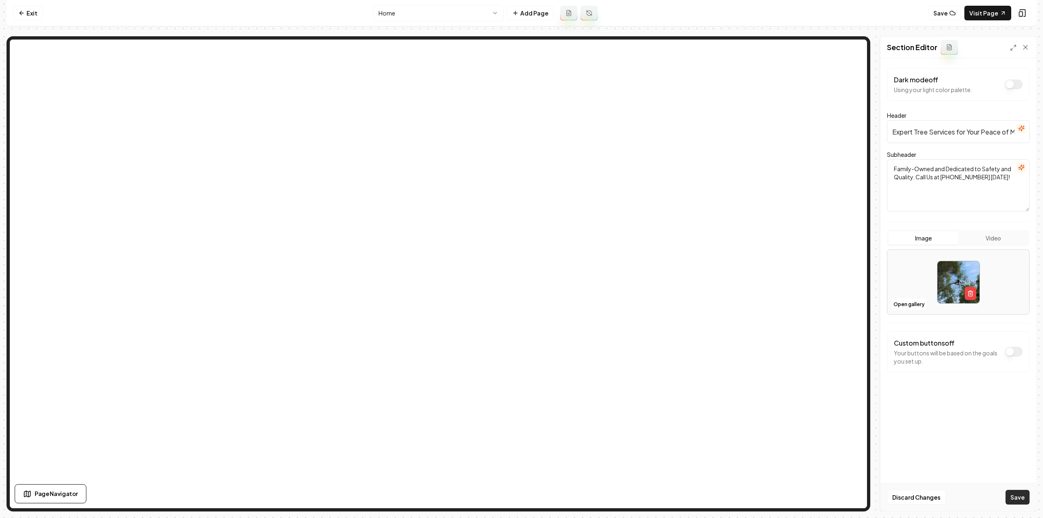
click at [1024, 496] on button "Save" at bounding box center [1017, 497] width 24 height 15
click at [424, 11] on html "Computer Required This feature is only available on a computer. Please switch t…" at bounding box center [521, 259] width 1043 height 518
click at [909, 304] on button "Open gallery" at bounding box center [908, 304] width 37 height 13
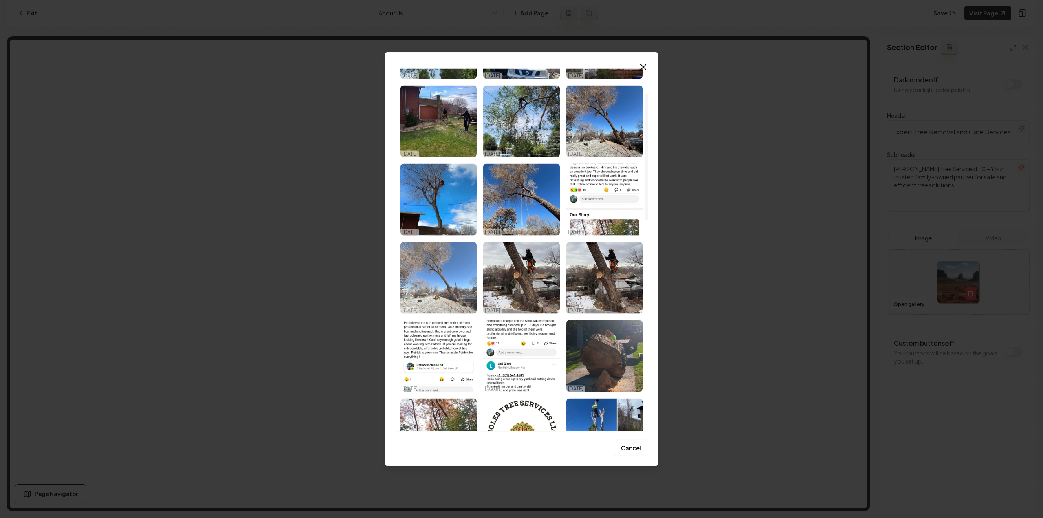
scroll to position [122, 0]
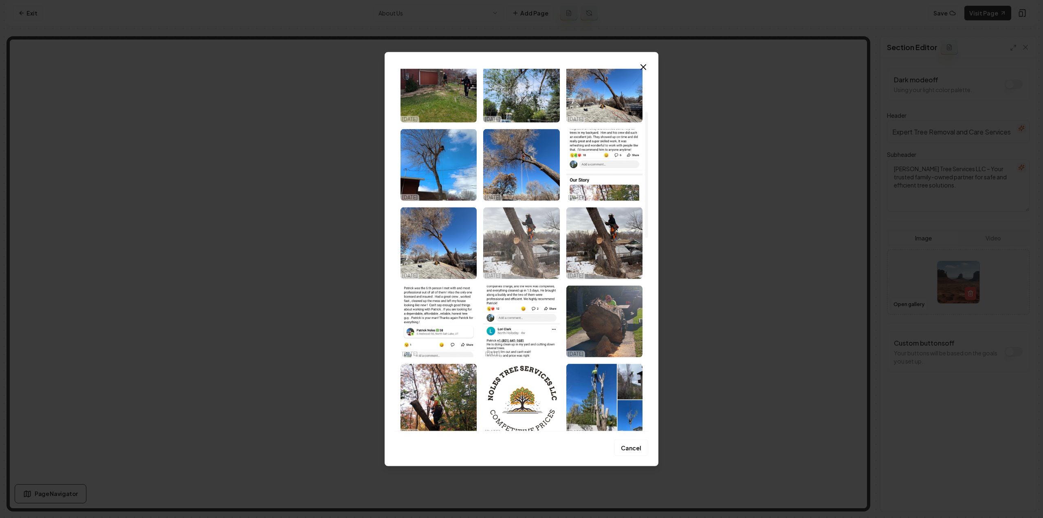
click at [527, 248] on img "Select image image_68e819d45c7cd75eb8d875c7.jpeg" at bounding box center [521, 243] width 76 height 72
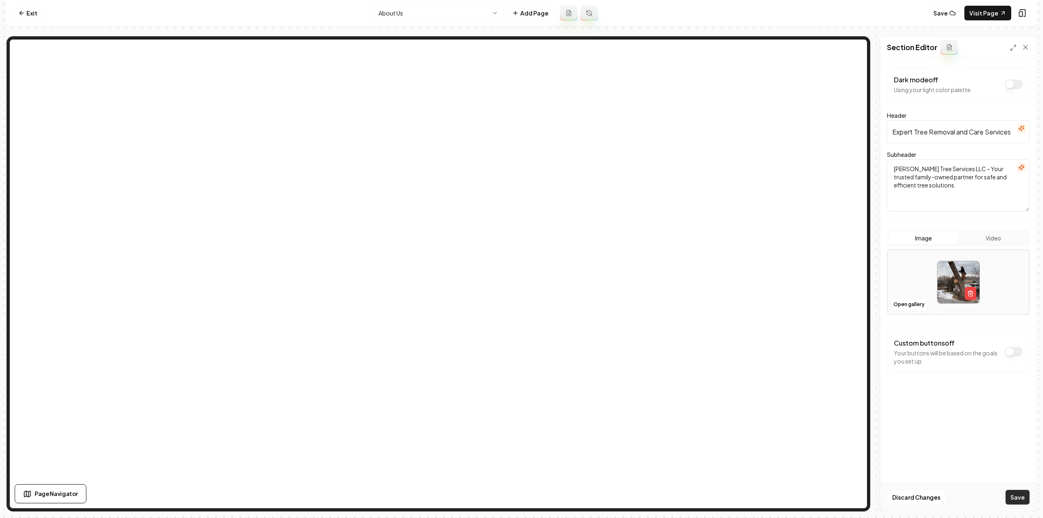
click at [1014, 493] on button "Save" at bounding box center [1017, 497] width 24 height 15
click at [428, 13] on html "Computer Required This feature is only available on a computer. Please switch t…" at bounding box center [521, 259] width 1043 height 518
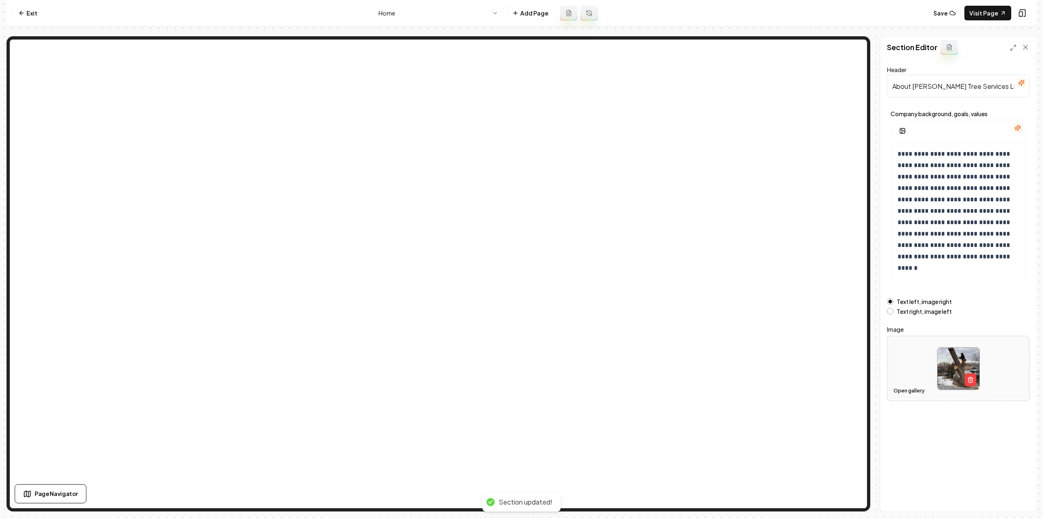
click at [900, 392] on button "Open gallery" at bounding box center [908, 390] width 37 height 13
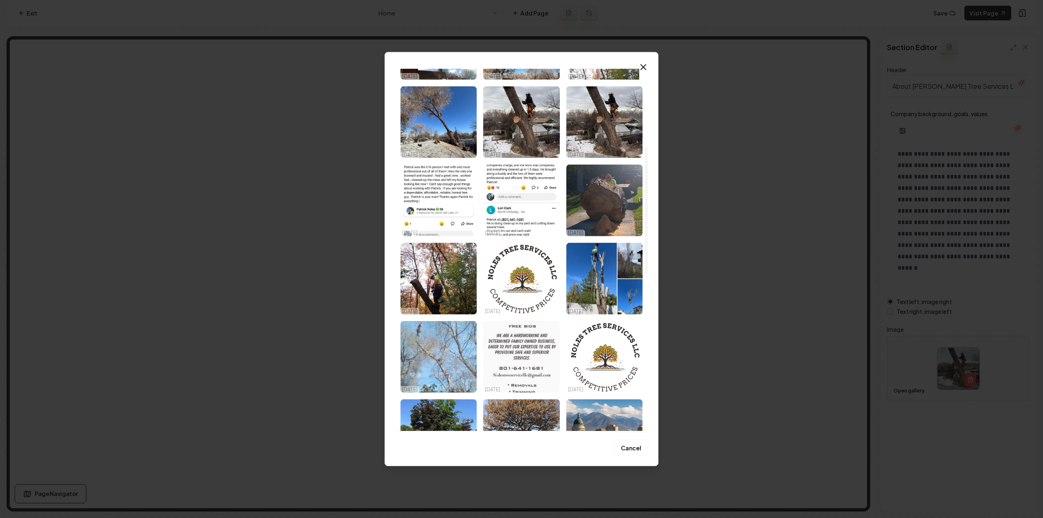
scroll to position [244, 0]
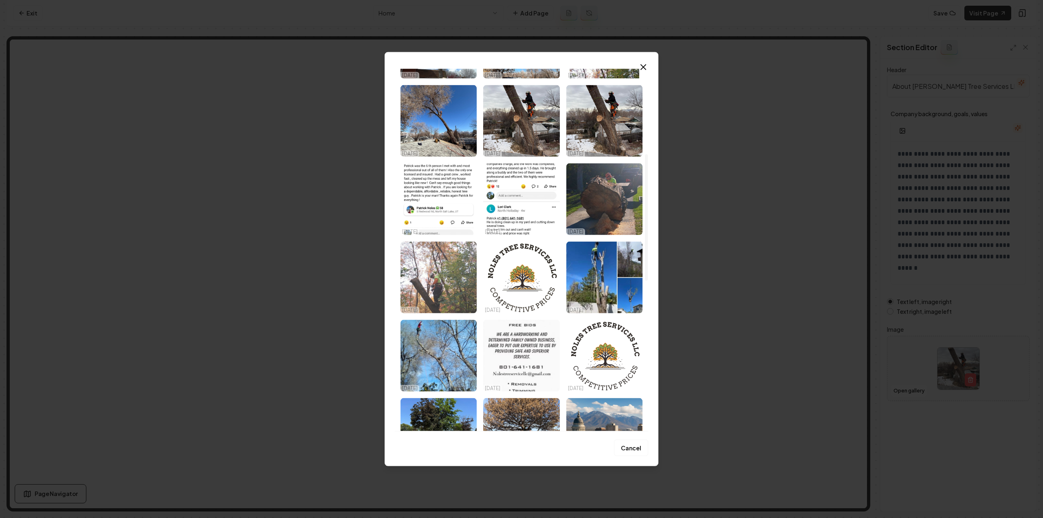
click at [428, 290] on img "Select image image_68e819d45c7cd75eb8d87393.jpeg" at bounding box center [438, 277] width 76 height 72
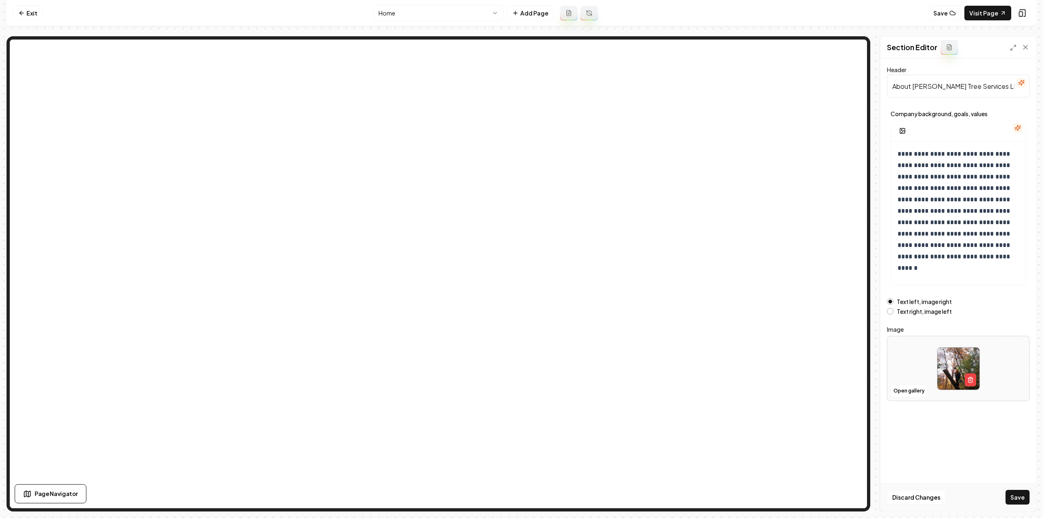
click at [894, 314] on form "**********" at bounding box center [958, 233] width 143 height 336
click at [890, 312] on button "Text right, image left" at bounding box center [890, 311] width 7 height 7
click at [1007, 493] on div "Discard Changes Save" at bounding box center [958, 497] width 156 height 28
click at [1007, 493] on button "Save" at bounding box center [1017, 497] width 24 height 15
click at [900, 393] on button "Open gallery" at bounding box center [908, 390] width 37 height 13
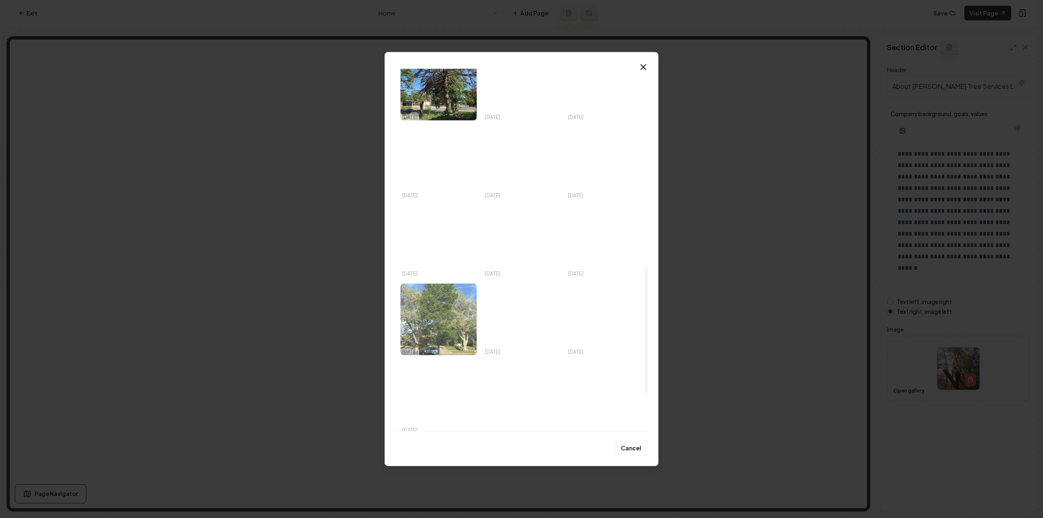
scroll to position [676, 0]
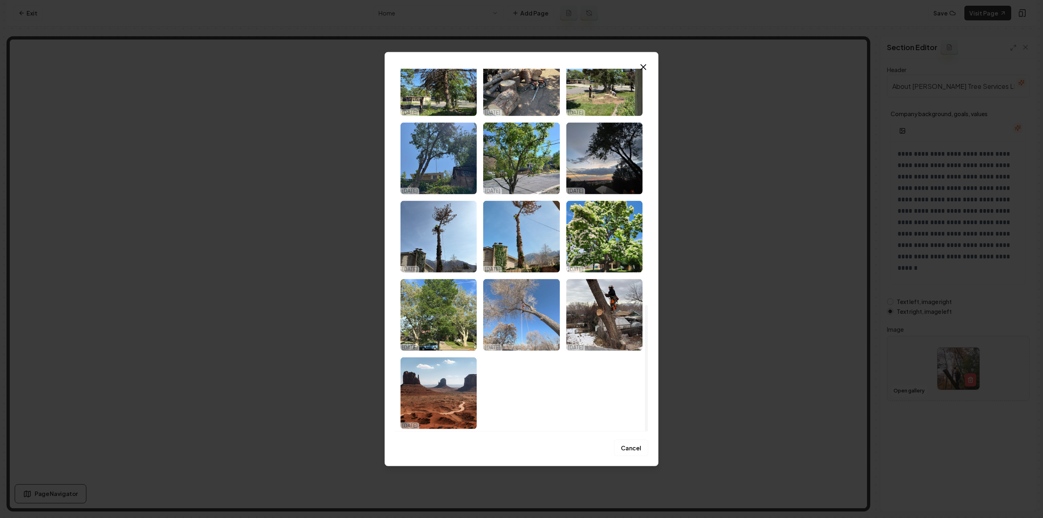
click at [532, 321] on img "Select image image_68e817c85c7cd75eb8c8bbea.jpeg" at bounding box center [521, 315] width 76 height 72
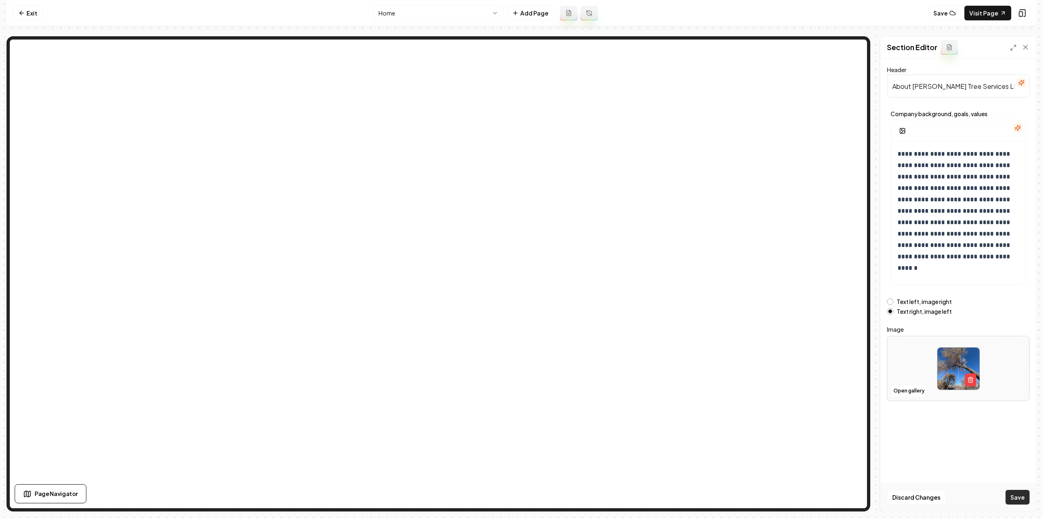
click at [1006, 493] on button "Save" at bounding box center [1017, 497] width 24 height 15
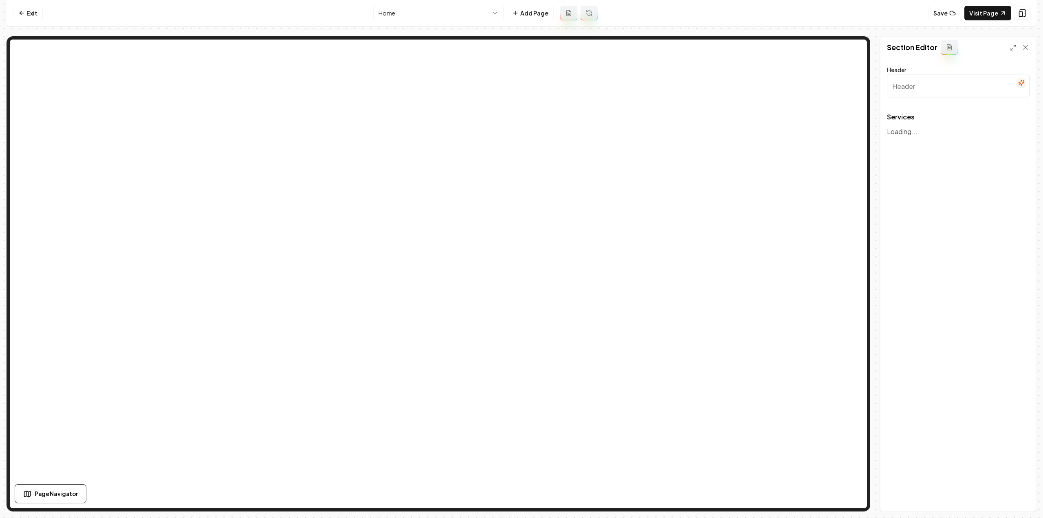
type input "Our Expert Tree Services"
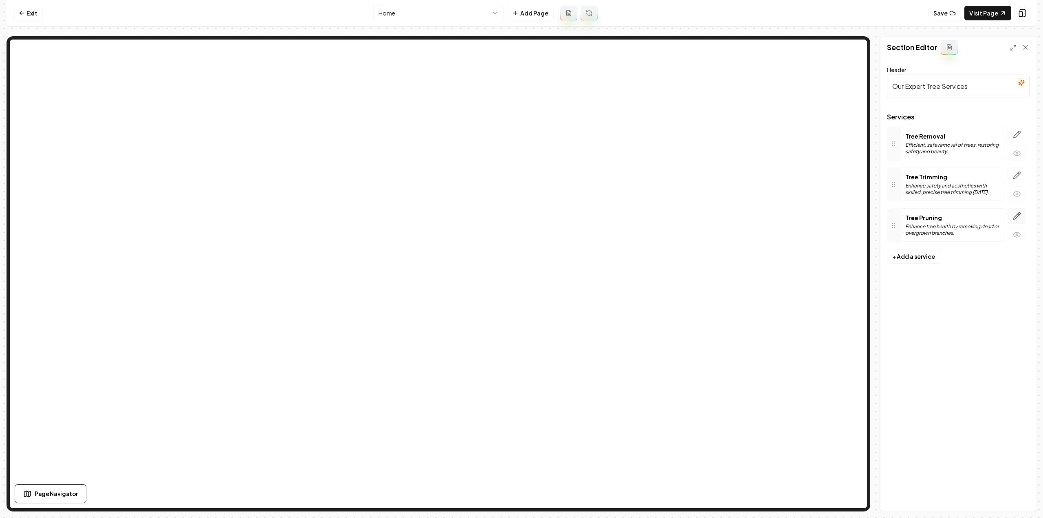
click at [1014, 216] on icon "button" at bounding box center [1016, 216] width 7 height 7
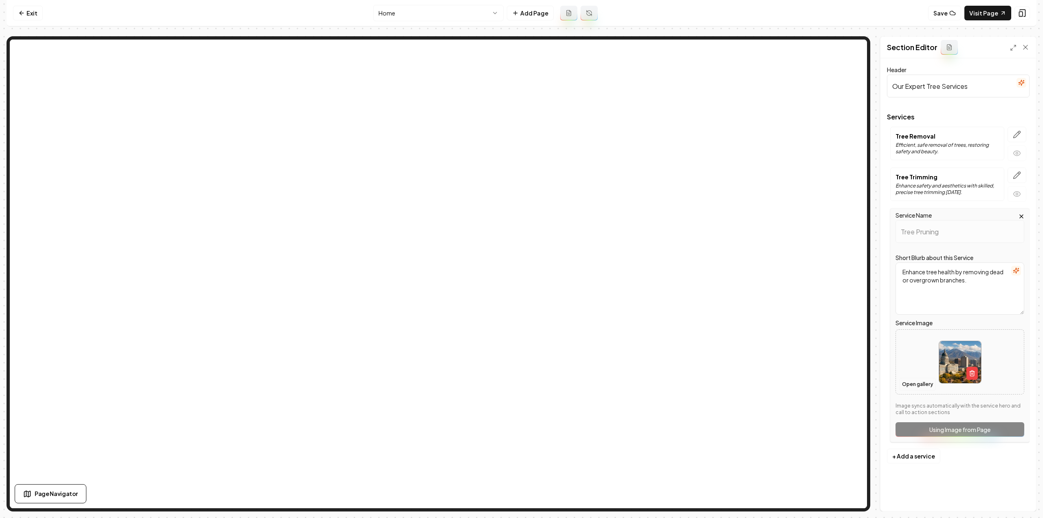
click at [913, 386] on button "Open gallery" at bounding box center [917, 384] width 37 height 13
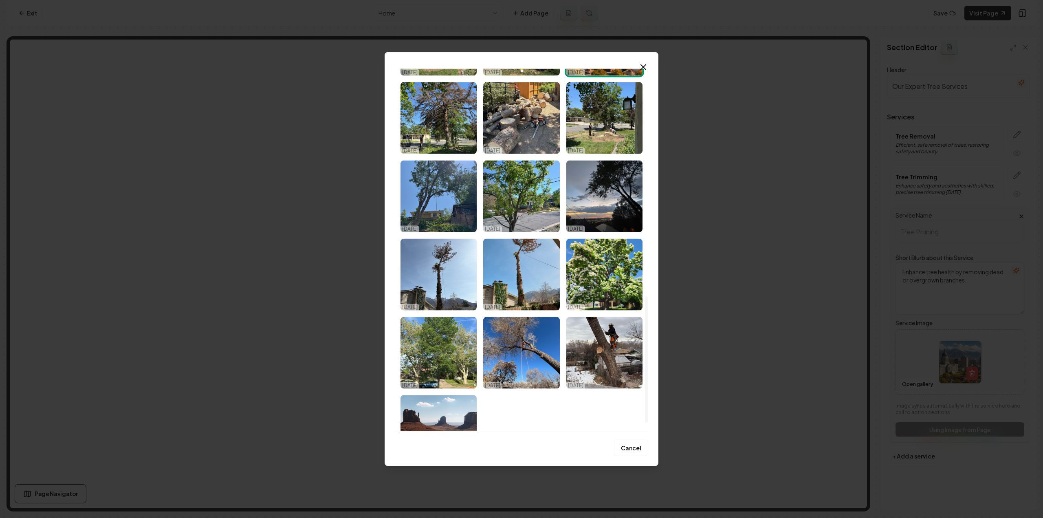
scroll to position [652, 0]
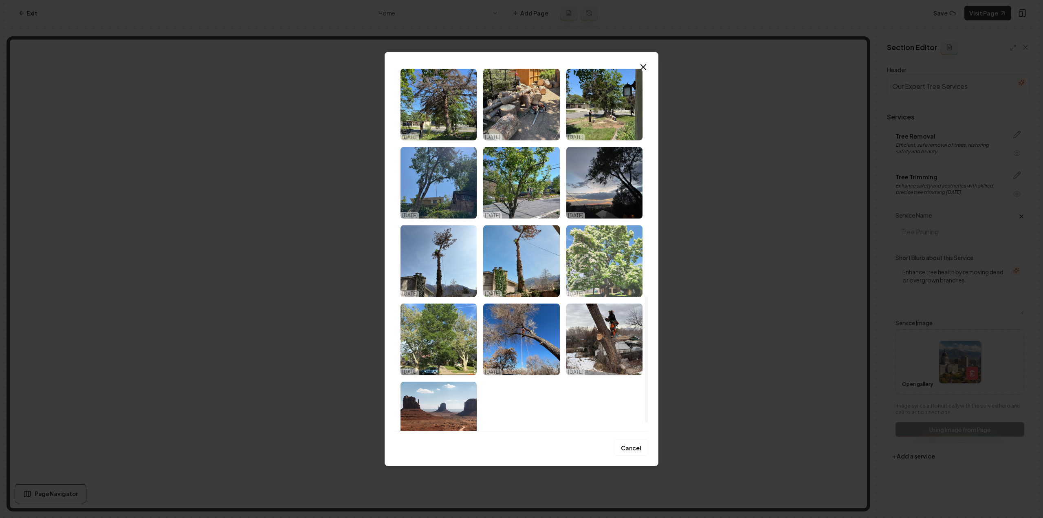
click at [615, 267] on img "Select image image_68e817c95c7cd75eb8c8c5b7.jpeg" at bounding box center [604, 261] width 76 height 72
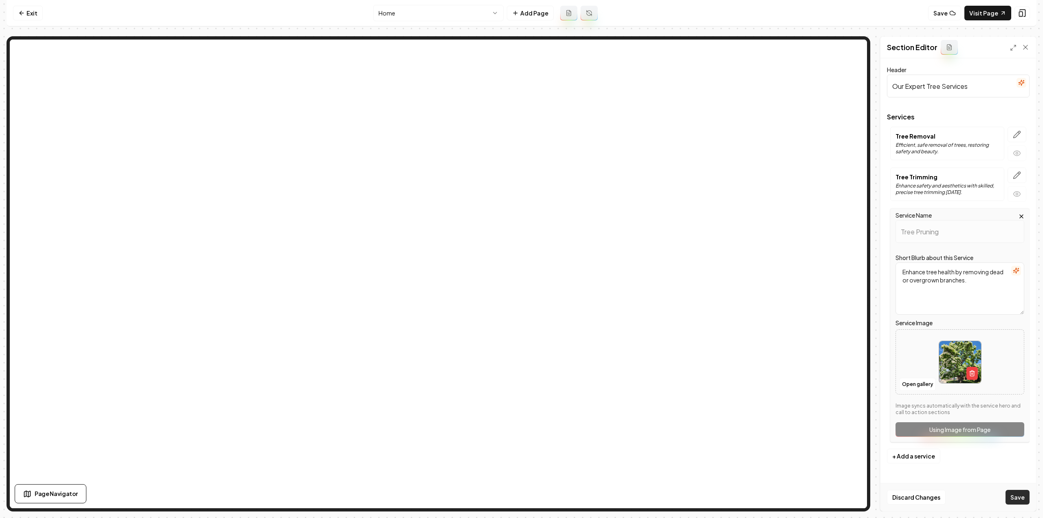
click at [1008, 493] on button "Save" at bounding box center [1017, 497] width 24 height 15
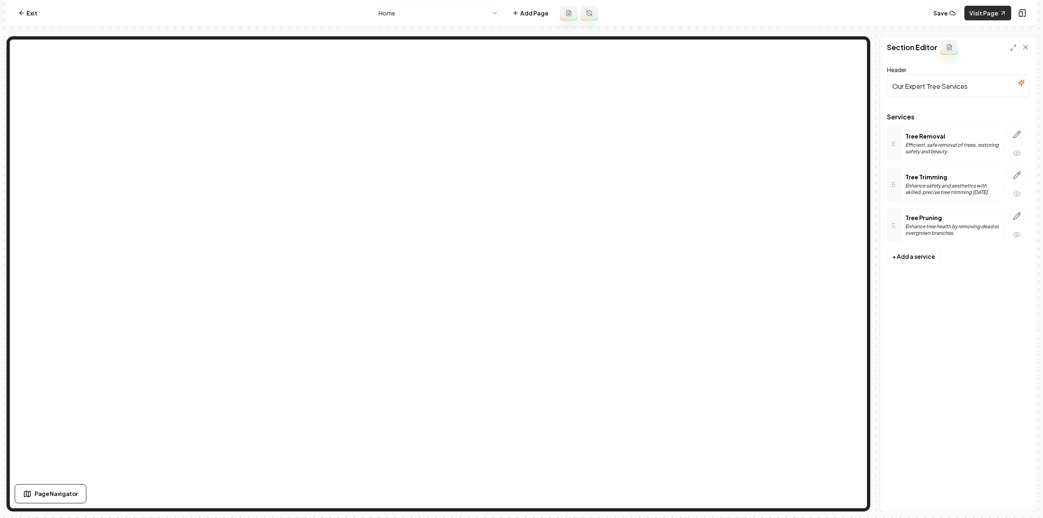
click at [986, 16] on link "Visit Page" at bounding box center [987, 13] width 47 height 15
